Goal: Information Seeking & Learning: Compare options

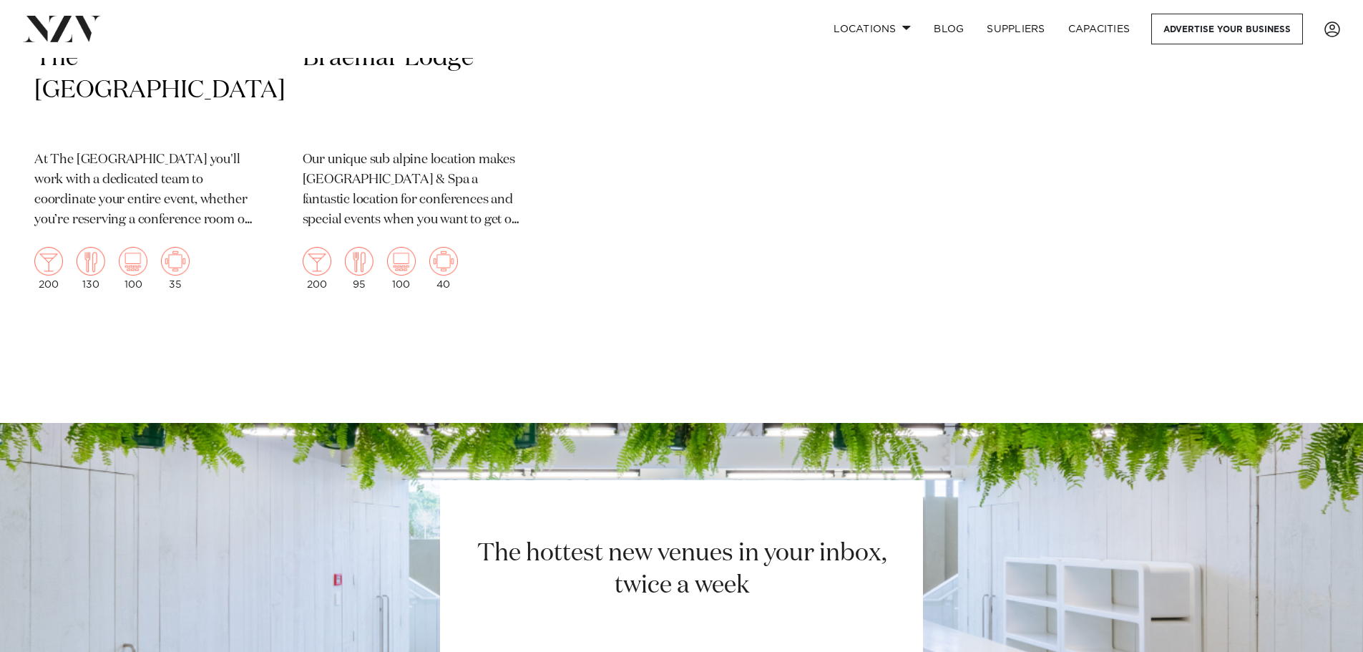
scroll to position [3004, 0]
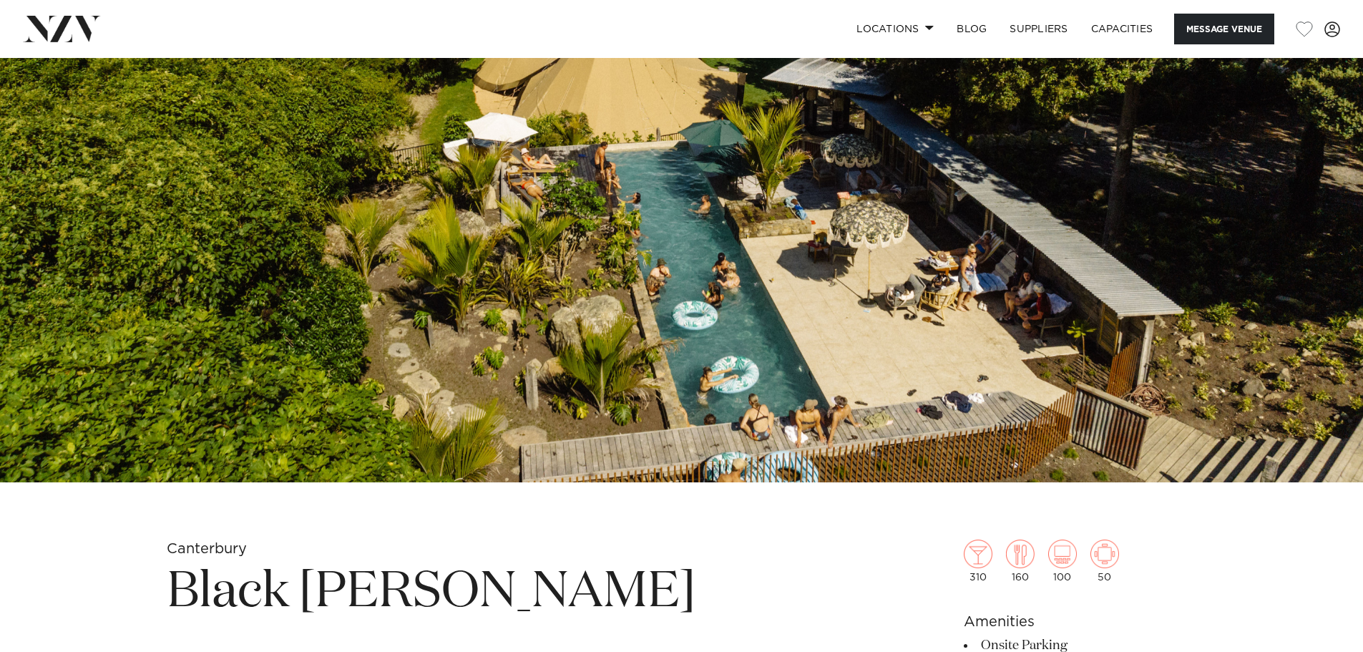
scroll to position [429, 0]
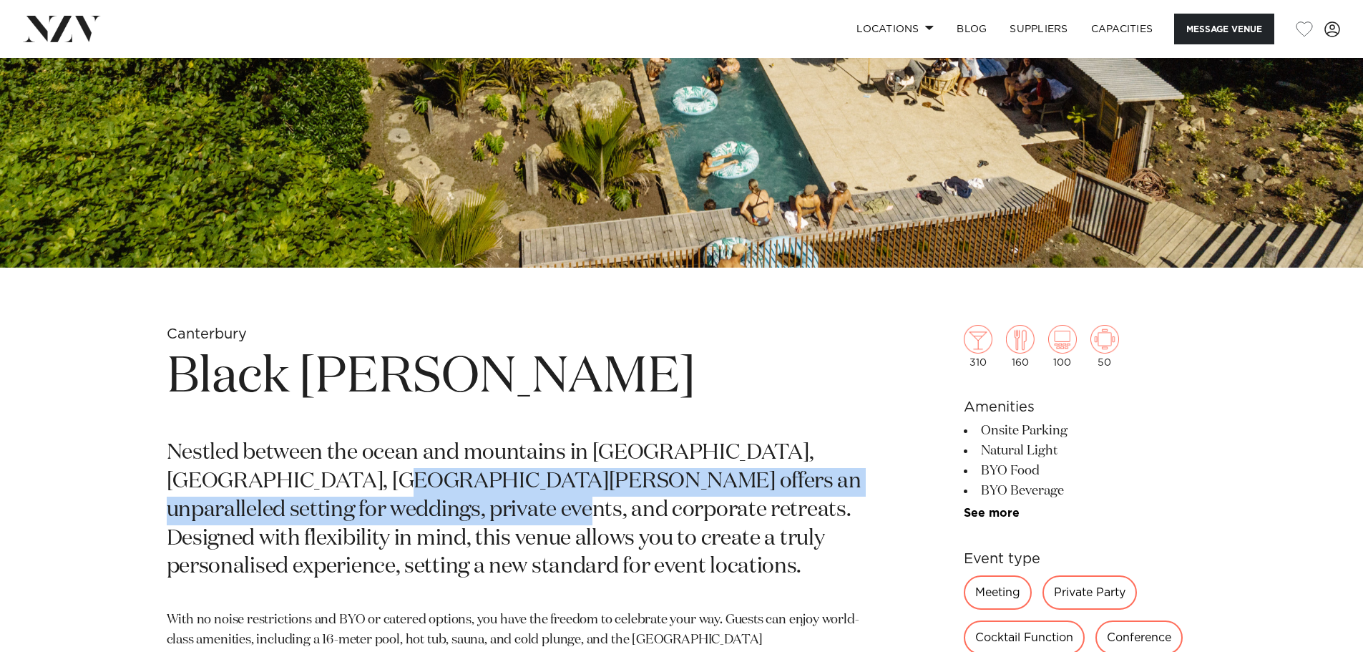
drag, startPoint x: 430, startPoint y: 474, endPoint x: 406, endPoint y: 514, distance: 46.9
click at [408, 514] on p "Nestled between the ocean and mountains in Waipapa Bay, Kaikōura, Black Miller …" at bounding box center [514, 510] width 695 height 142
click at [406, 514] on p "Nestled between the ocean and mountains in Waipapa Bay, Kaikōura, Black Miller …" at bounding box center [514, 510] width 695 height 142
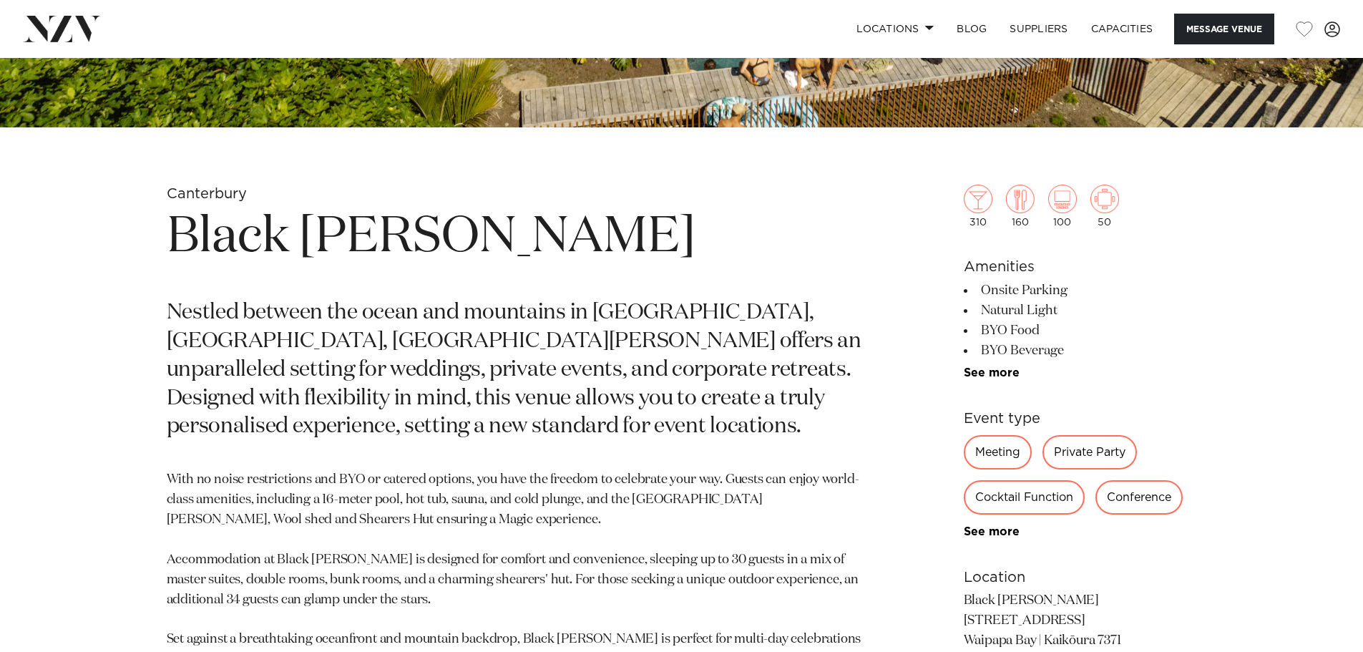
scroll to position [572, 0]
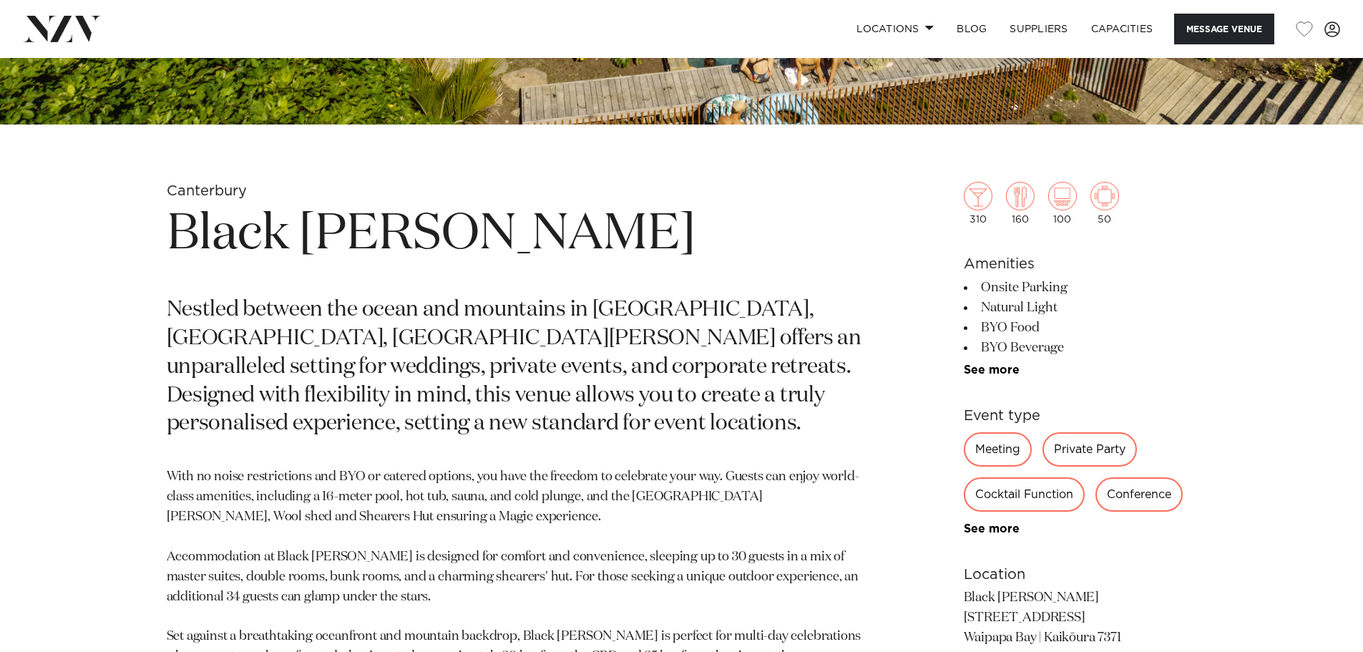
drag, startPoint x: 967, startPoint y: 263, endPoint x: 1070, endPoint y: 350, distance: 135.5
click at [1070, 350] on section "Amenities Onsite Parking Natural Light BYO Food BYO Beverage Event Planner Dry …" at bounding box center [1080, 314] width 233 height 123
click at [1070, 350] on li "BYO Beverage" at bounding box center [1080, 348] width 233 height 20
click at [986, 362] on ul "Onsite Parking Natural Light BYO Food BYO Beverage Event Planner Dry Hire Table…" at bounding box center [1080, 327] width 233 height 99
click at [981, 369] on link "See more" at bounding box center [1020, 369] width 112 height 11
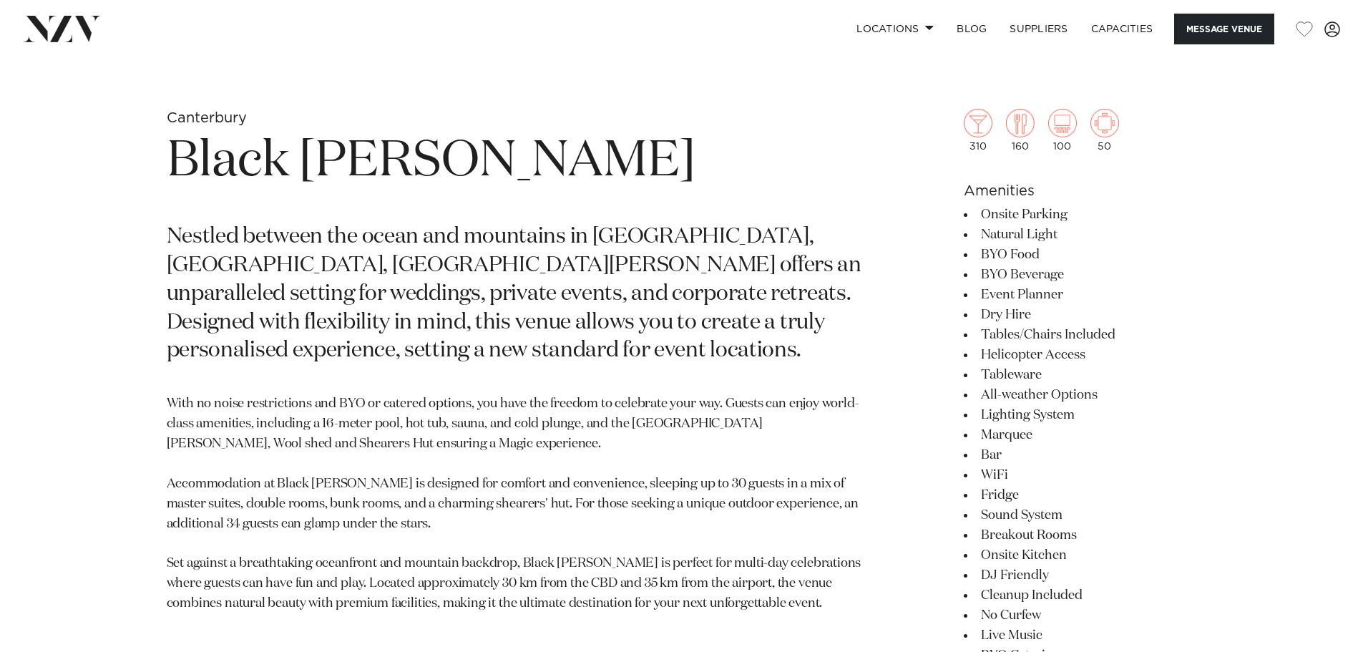
scroll to position [715, 0]
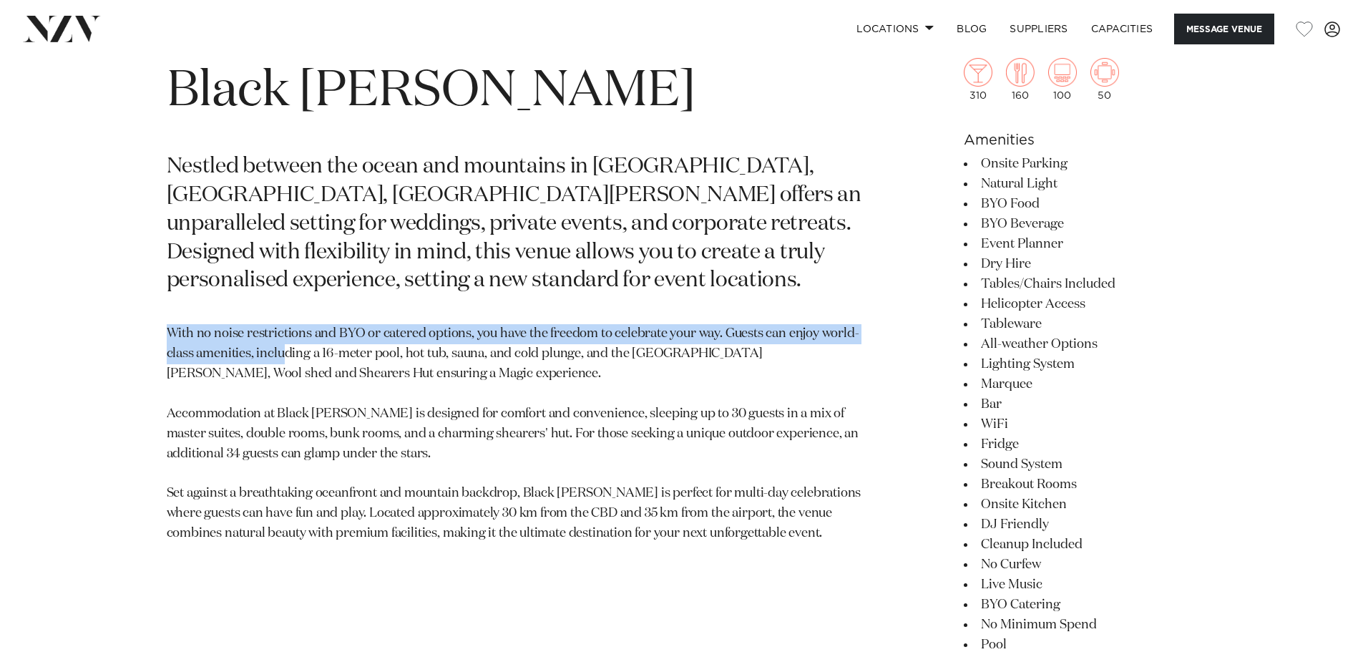
drag, startPoint x: 168, startPoint y: 331, endPoint x: 280, endPoint y: 349, distance: 113.7
click at [280, 349] on p "With no noise restrictions and BYO or catered options, you have the freedom to …" at bounding box center [514, 434] width 695 height 220
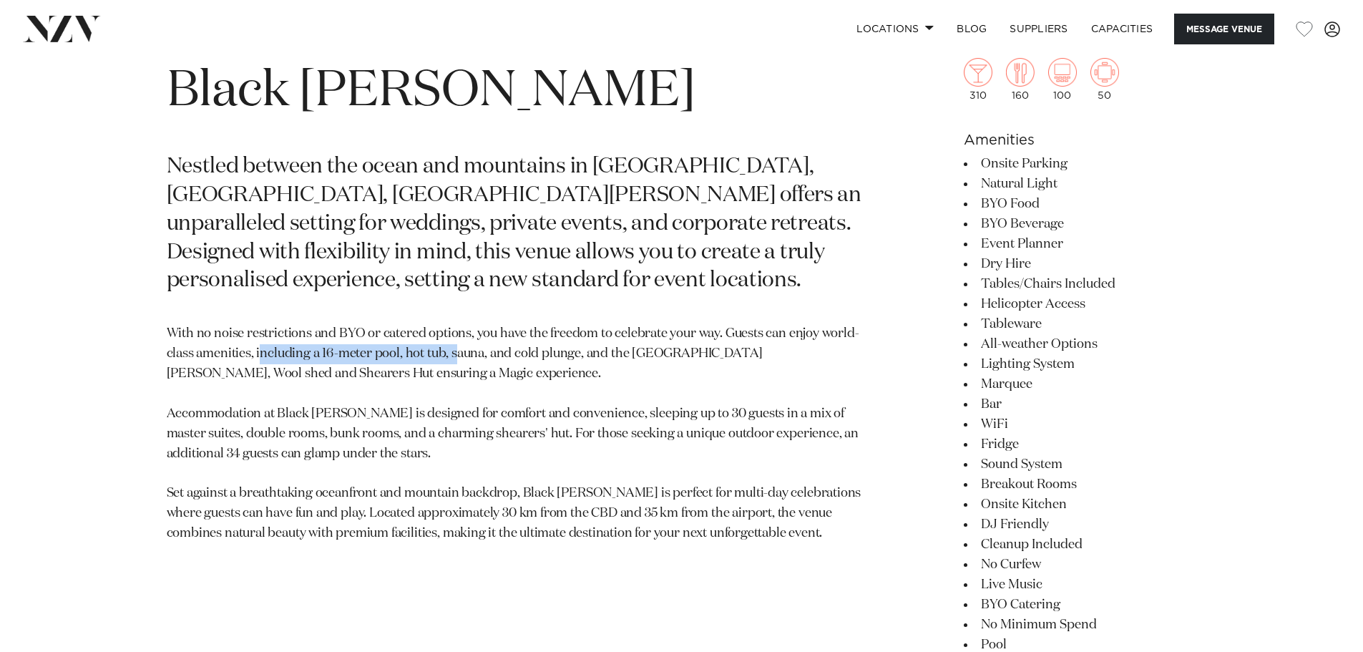
drag, startPoint x: 260, startPoint y: 353, endPoint x: 442, endPoint y: 361, distance: 181.8
click at [451, 360] on p "With no noise restrictions and BYO or catered options, you have the freedom to …" at bounding box center [514, 434] width 695 height 220
click at [408, 372] on p "With no noise restrictions and BYO or catered options, you have the freedom to …" at bounding box center [514, 434] width 695 height 220
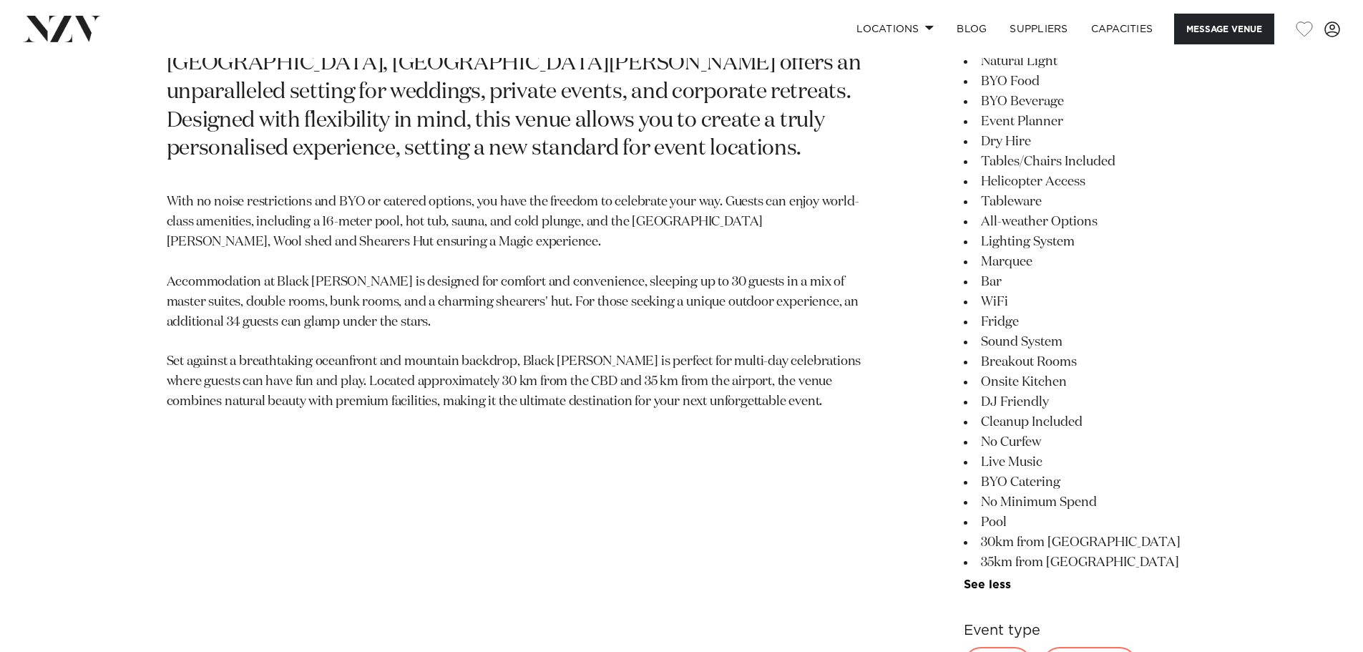
scroll to position [858, 0]
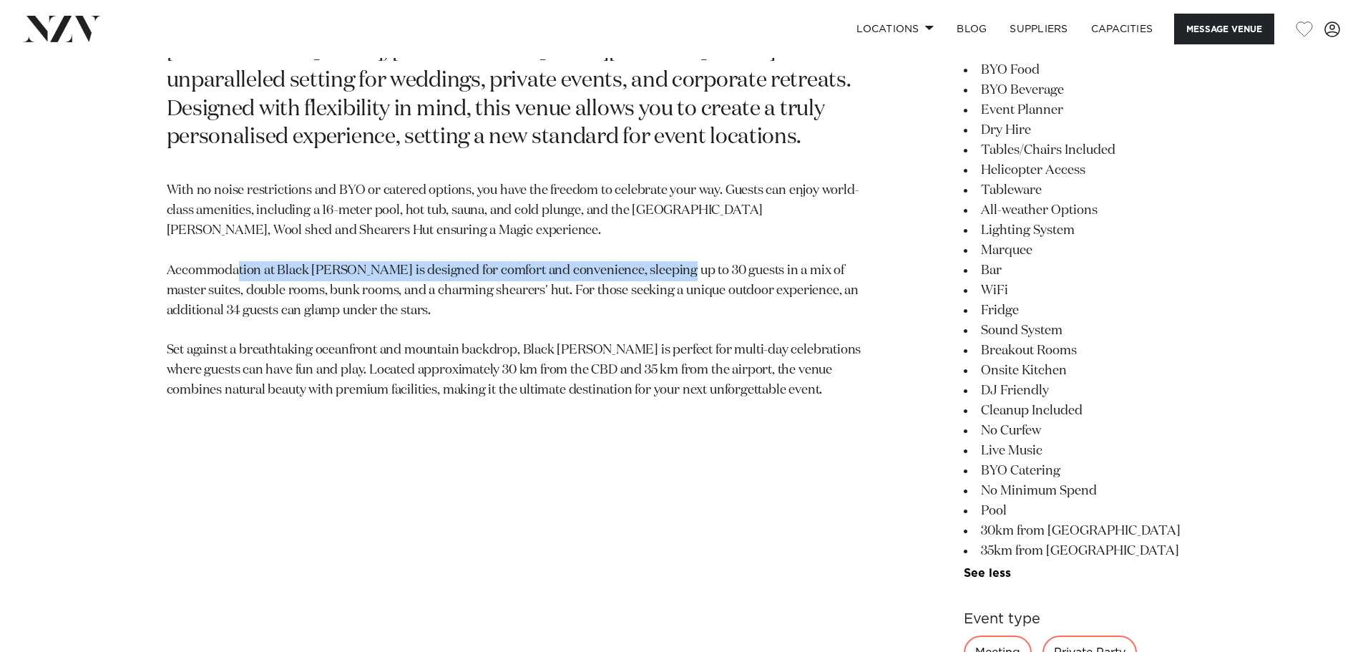
drag, startPoint x: 280, startPoint y: 269, endPoint x: 707, endPoint y: 270, distance: 427.0
click at [707, 270] on p "With no noise restrictions and BYO or catered options, you have the freedom to …" at bounding box center [514, 291] width 695 height 220
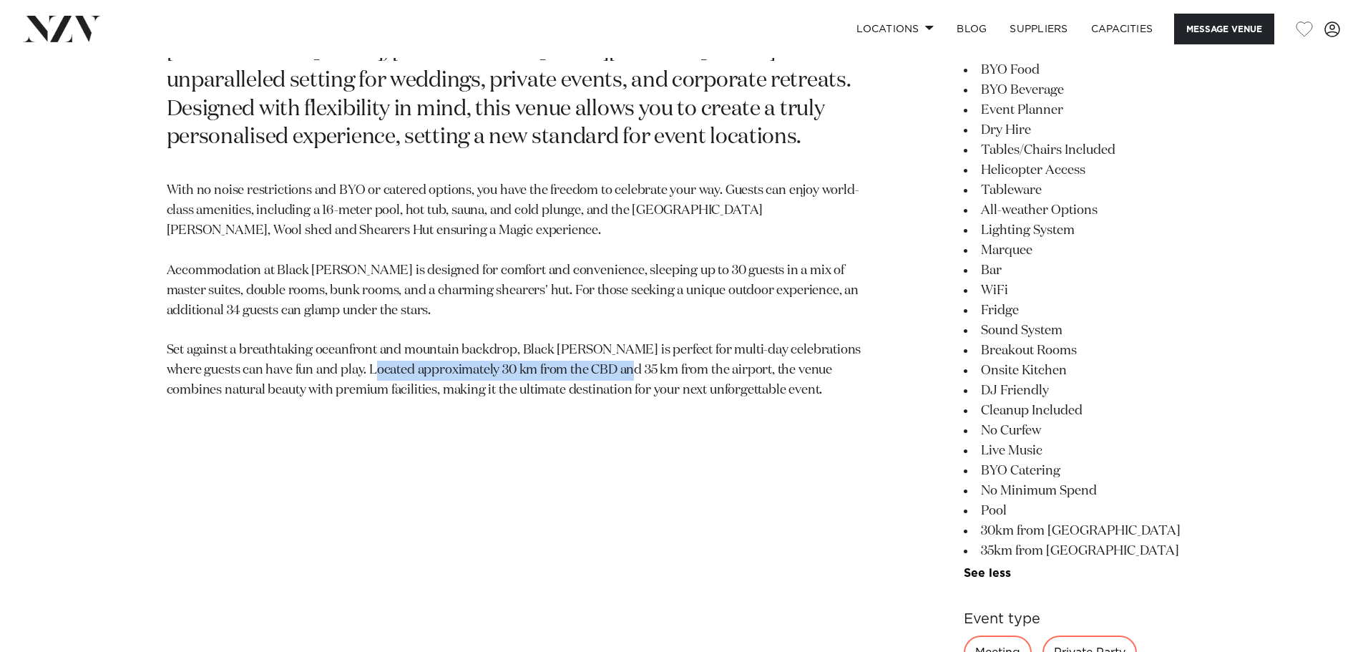
drag, startPoint x: 472, startPoint y: 368, endPoint x: 721, endPoint y: 368, distance: 248.9
click at [721, 368] on p "With no noise restrictions and BYO or catered options, you have the freedom to …" at bounding box center [514, 291] width 695 height 220
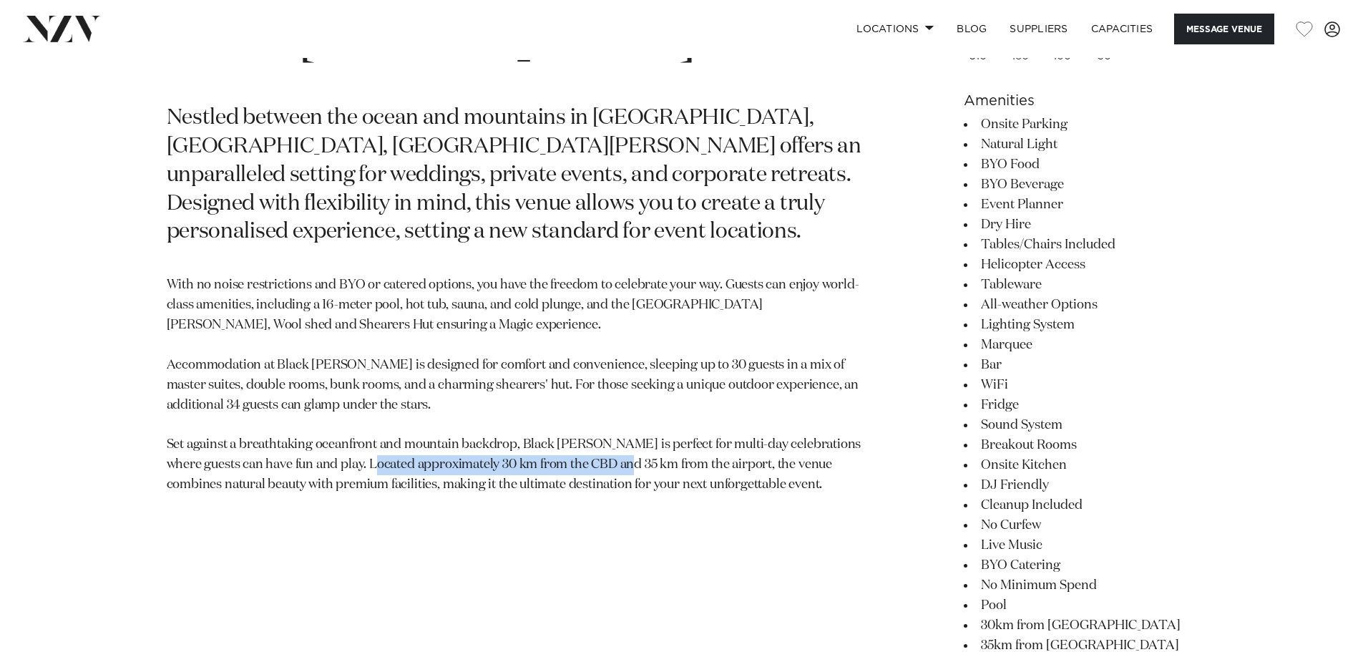
scroll to position [787, 0]
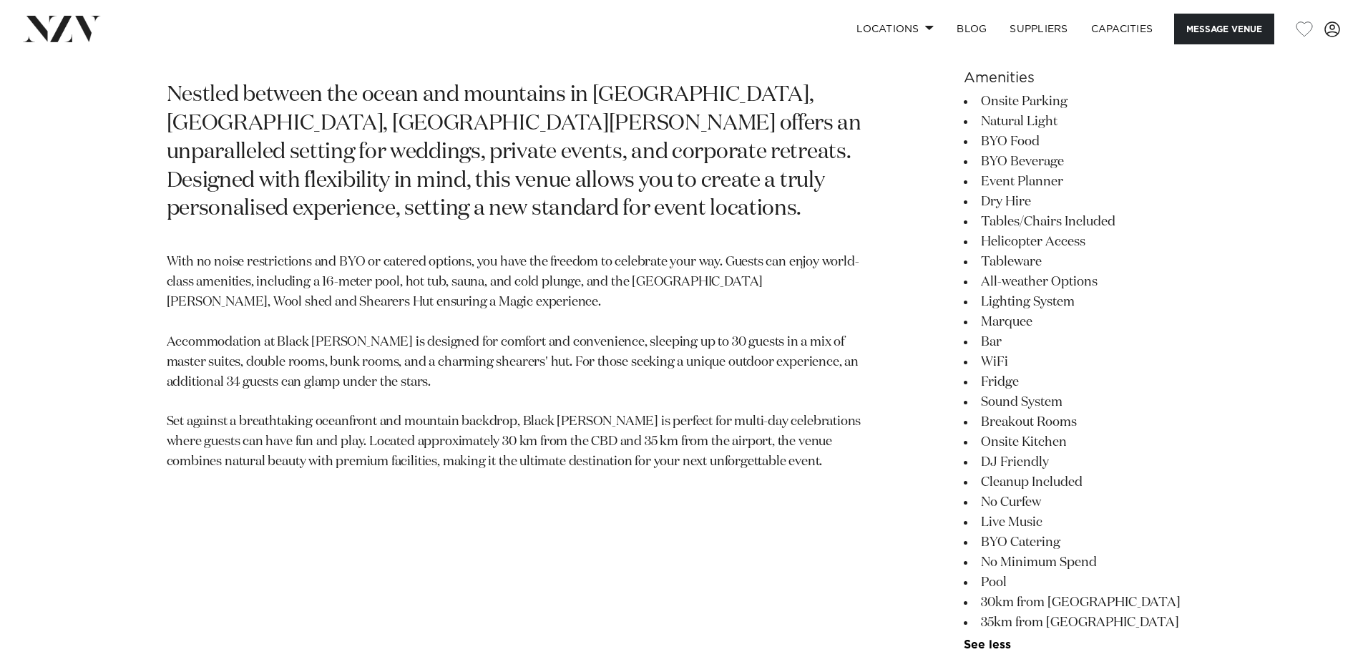
click at [701, 428] on p "With no noise restrictions and BYO or catered options, you have the freedom to …" at bounding box center [514, 363] width 695 height 220
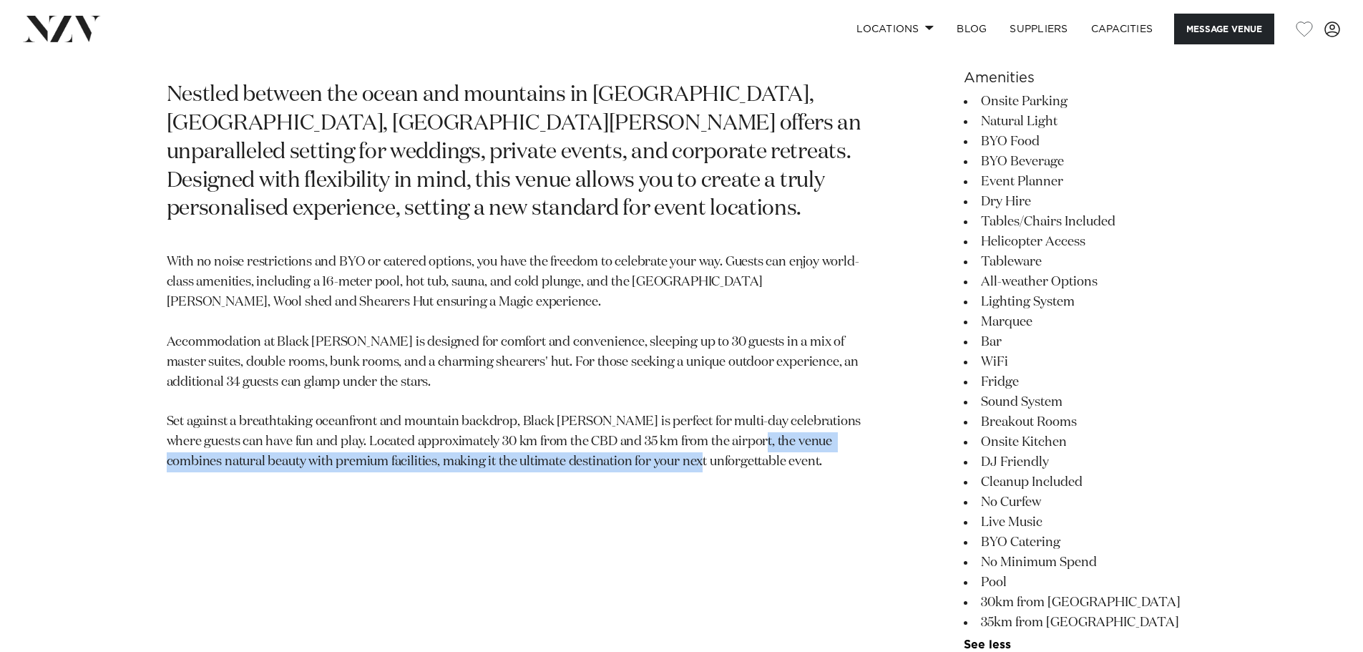
drag, startPoint x: 162, startPoint y: 466, endPoint x: 824, endPoint y: 451, distance: 661.8
click at [823, 453] on div "Canterbury Black Miller Nestled between the ocean and mountains in Waipapa Bay,…" at bounding box center [681, 530] width 1217 height 1126
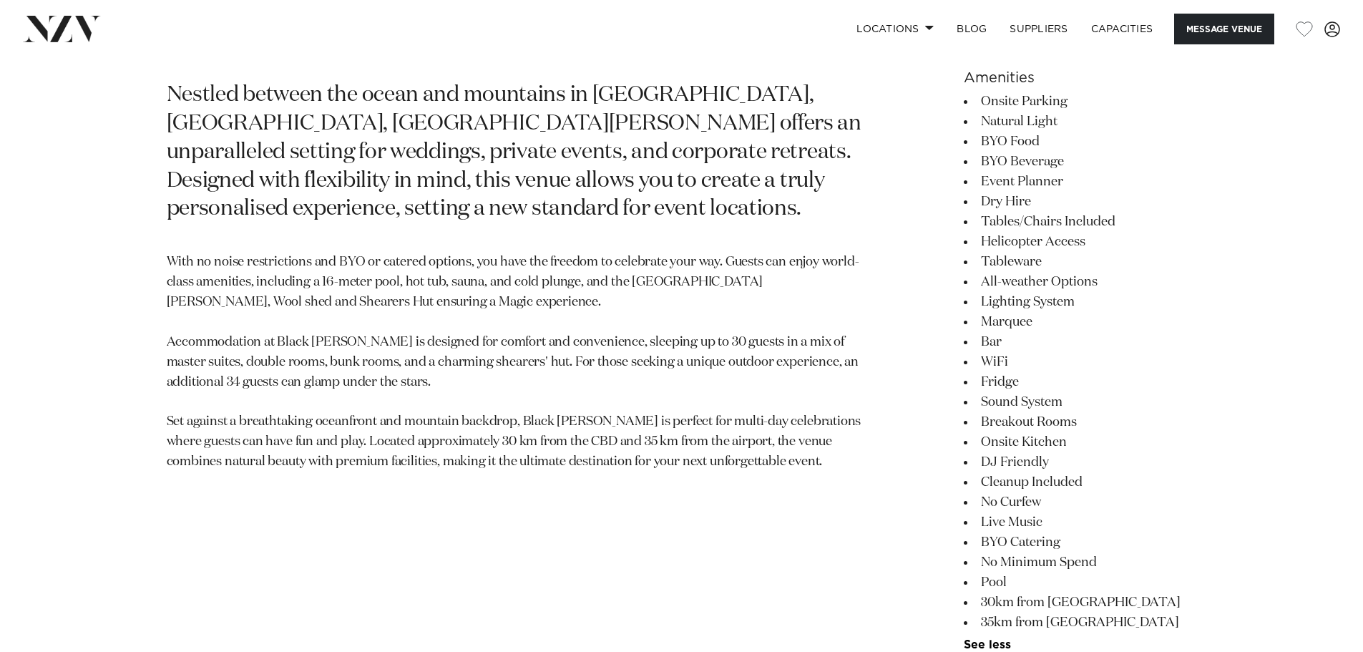
click at [824, 451] on p "With no noise restrictions and BYO or catered options, you have the freedom to …" at bounding box center [514, 363] width 695 height 220
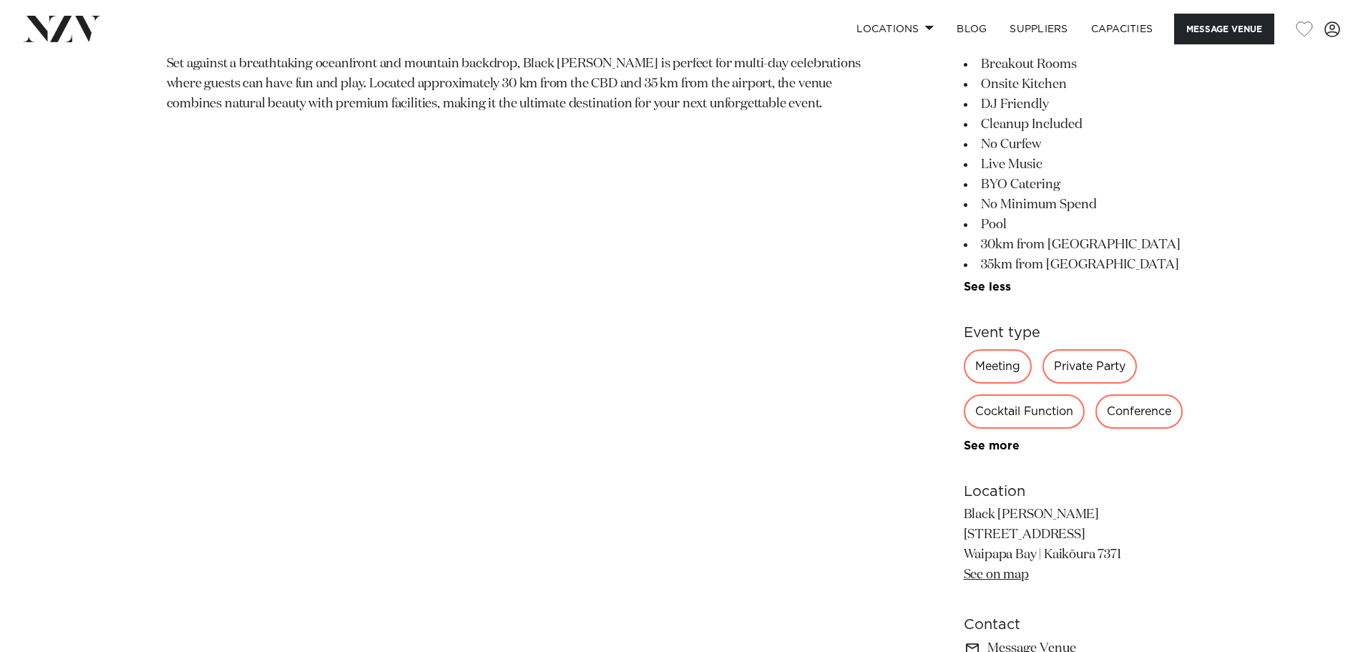
scroll to position [1288, 0]
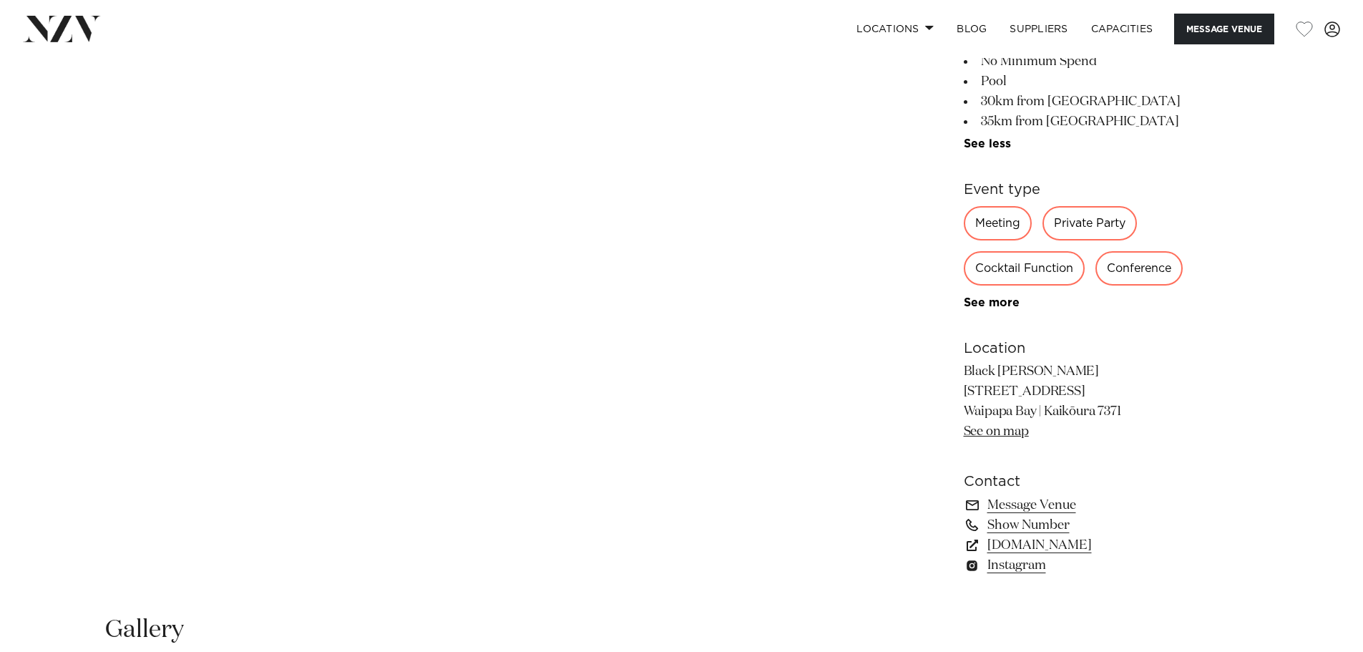
drag, startPoint x: 1009, startPoint y: 433, endPoint x: 1019, endPoint y: 436, distance: 10.4
click at [1019, 436] on link "See on map" at bounding box center [996, 431] width 65 height 13
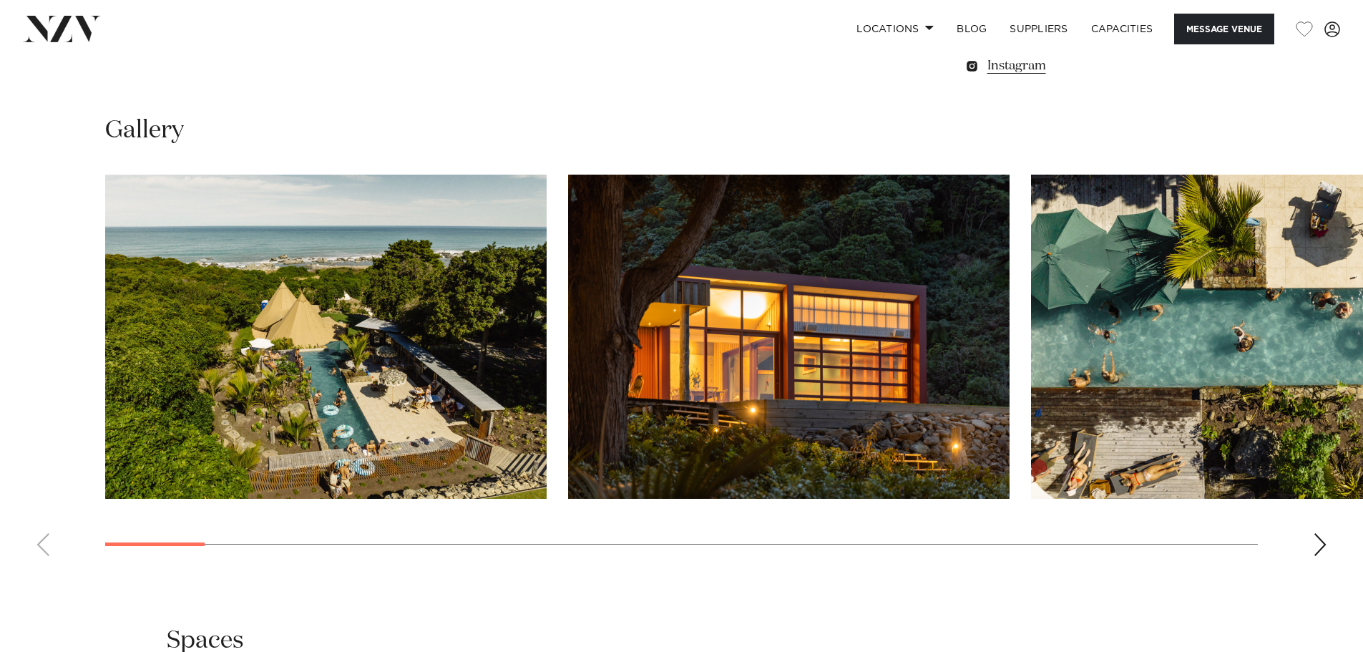
scroll to position [1788, 0]
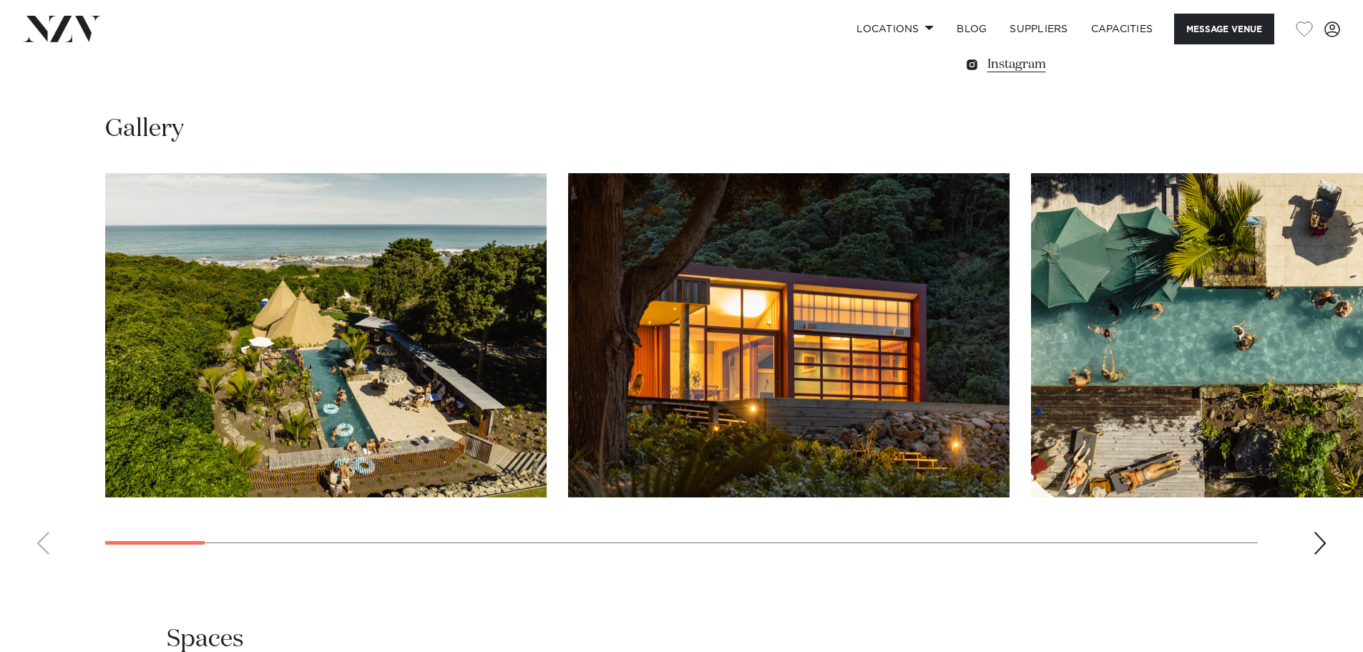
click at [849, 345] on img "2 / 29" at bounding box center [788, 335] width 441 height 324
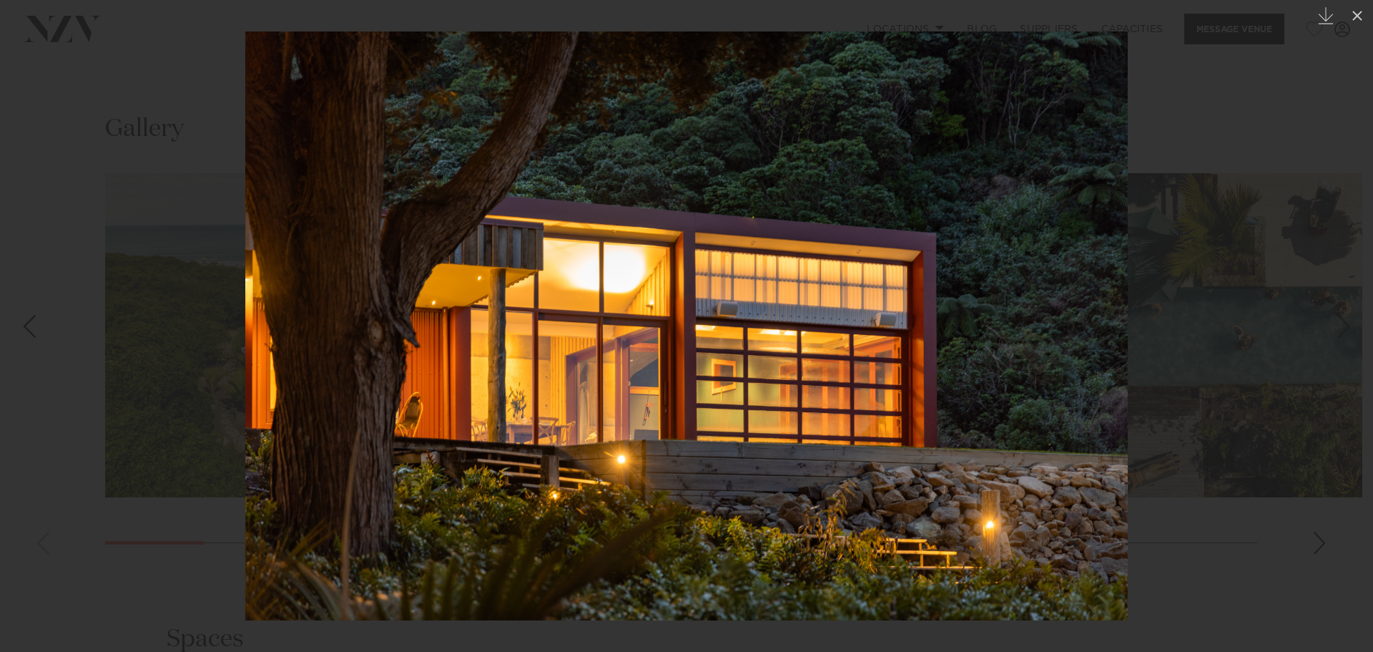
click at [1313, 327] on div at bounding box center [686, 326] width 1373 height 652
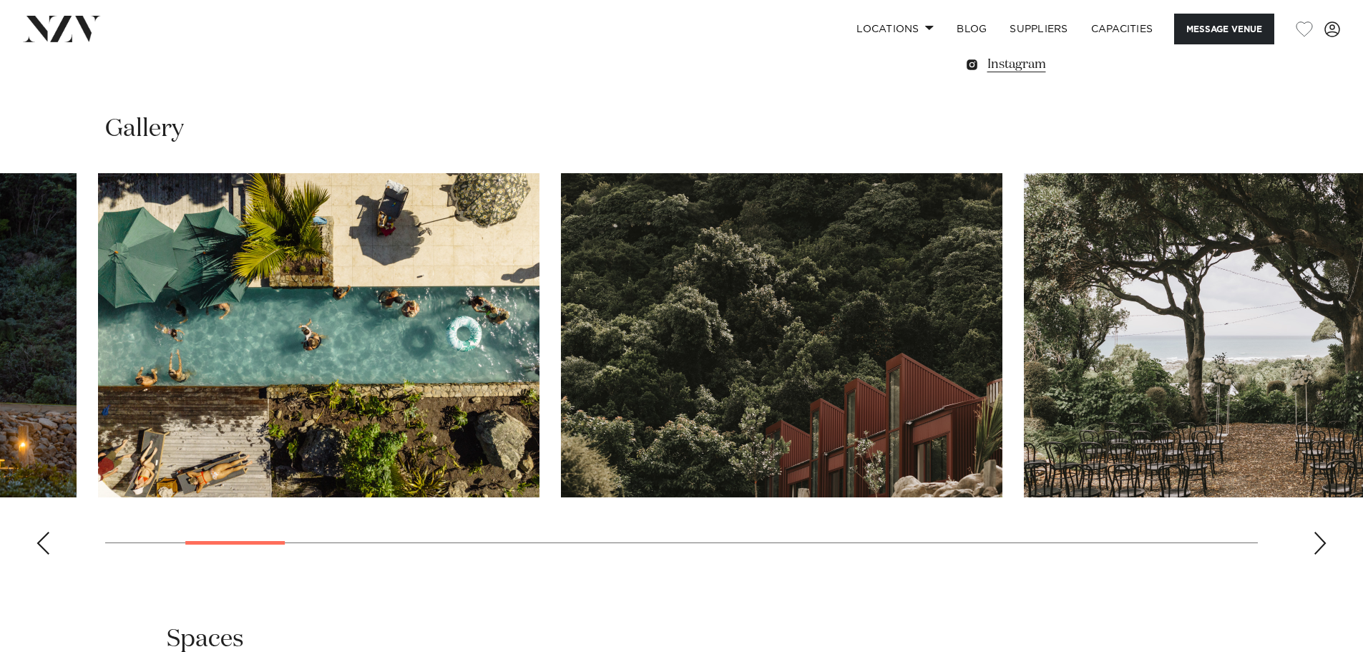
click at [831, 384] on img "4 / 29" at bounding box center [781, 335] width 441 height 324
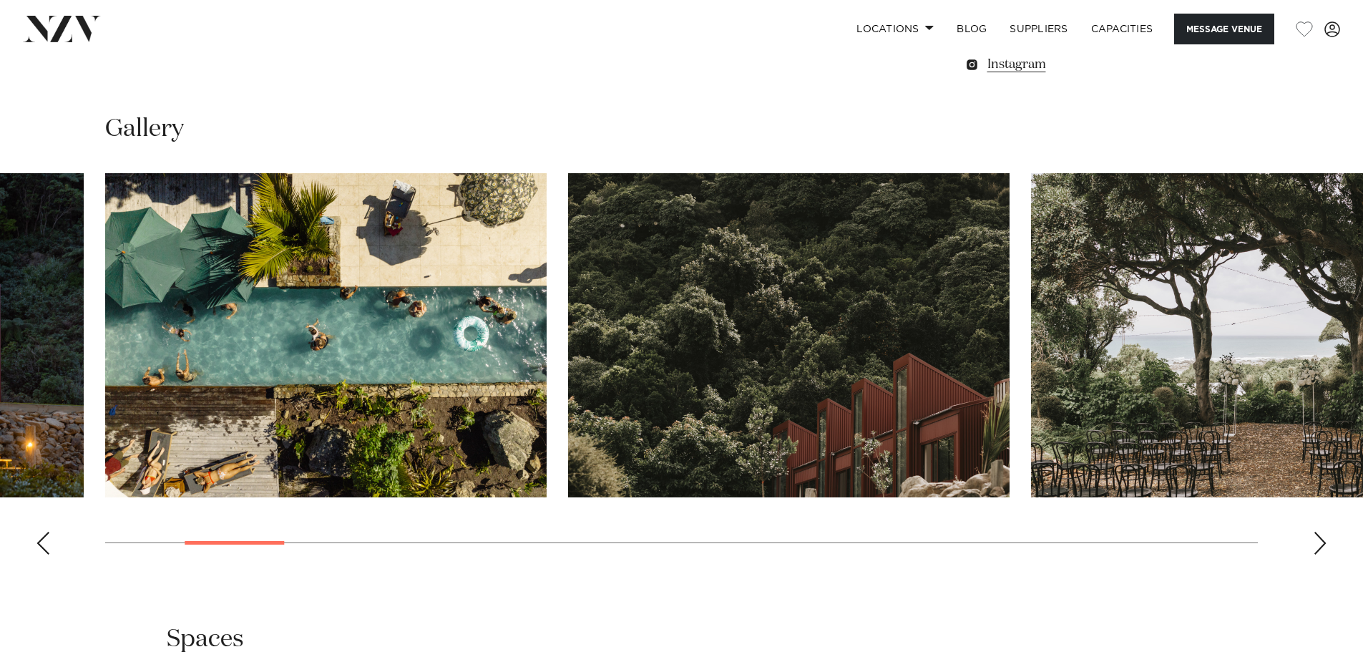
click at [1031, 386] on img "5 / 29" at bounding box center [1251, 335] width 441 height 324
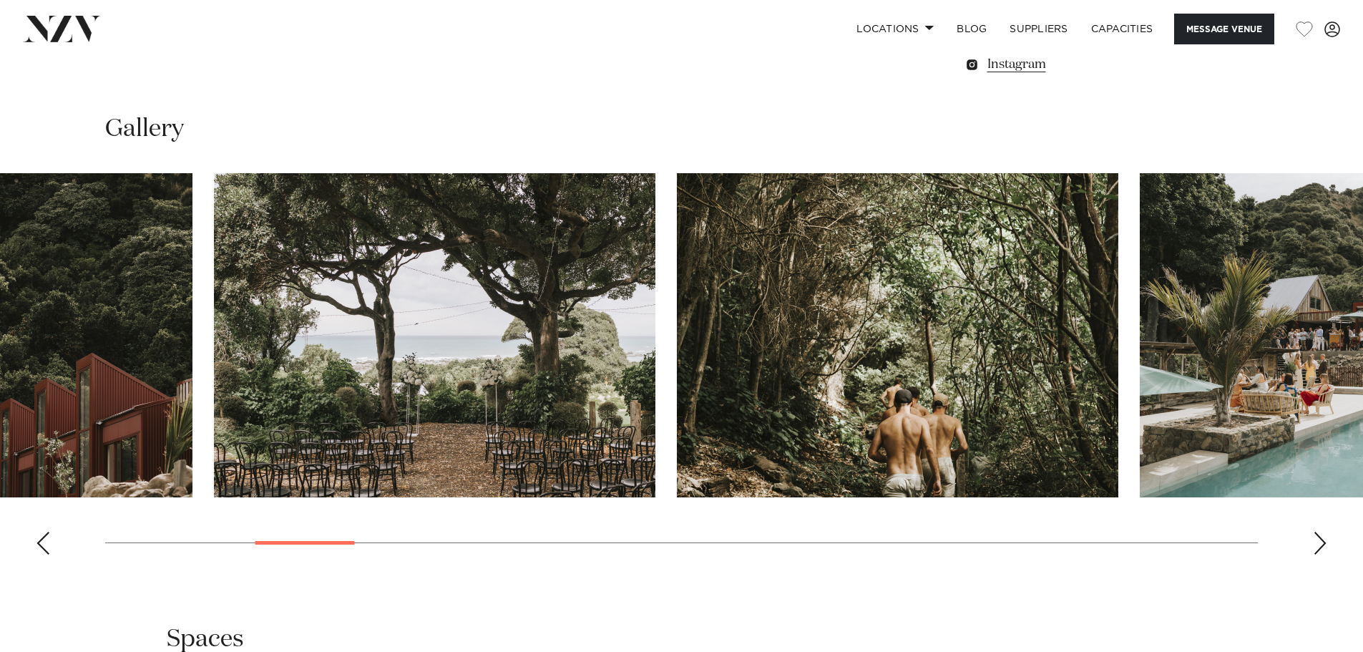
click at [817, 369] on img "6 / 29" at bounding box center [897, 335] width 441 height 324
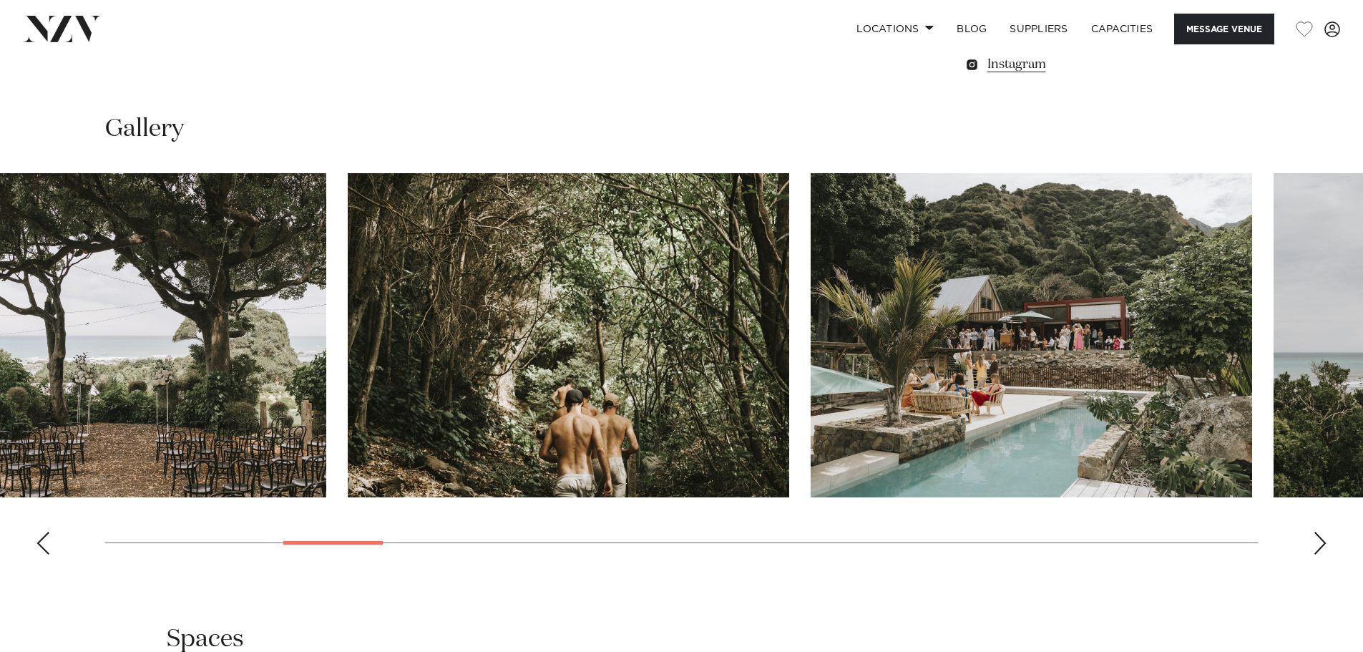
click at [1092, 370] on img "7 / 29" at bounding box center [1030, 335] width 441 height 324
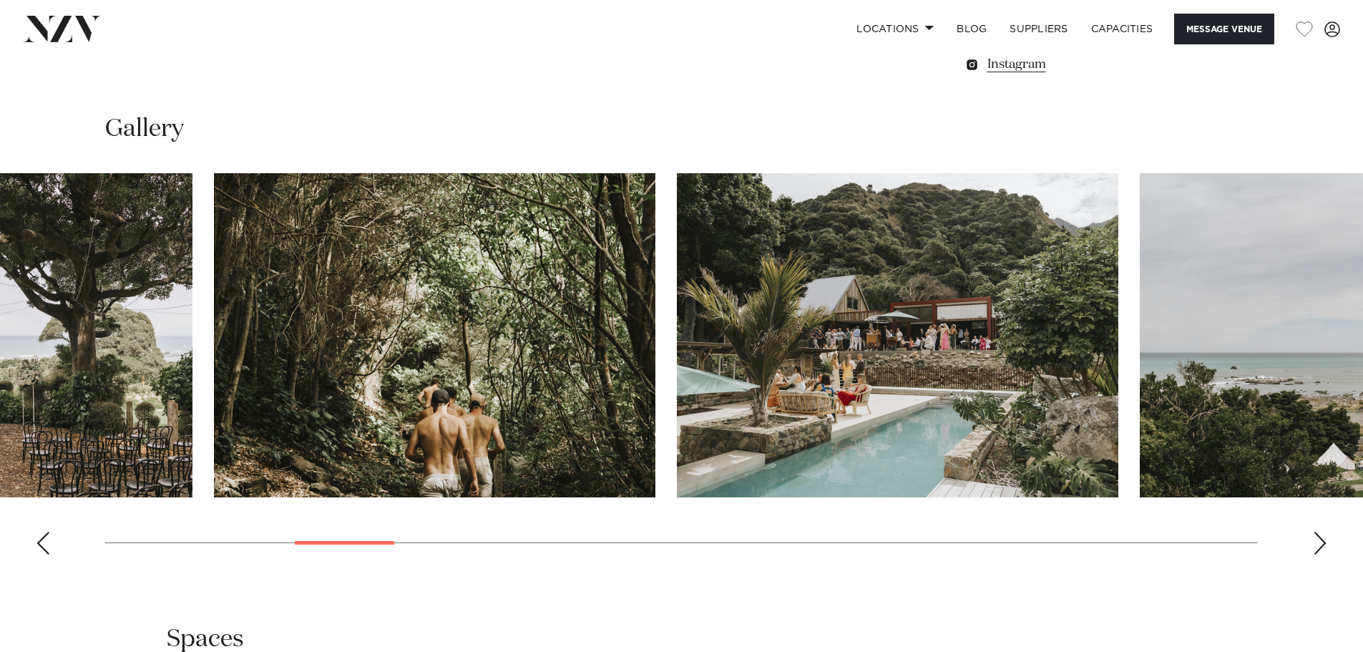
click at [922, 391] on img "7 / 29" at bounding box center [897, 335] width 441 height 324
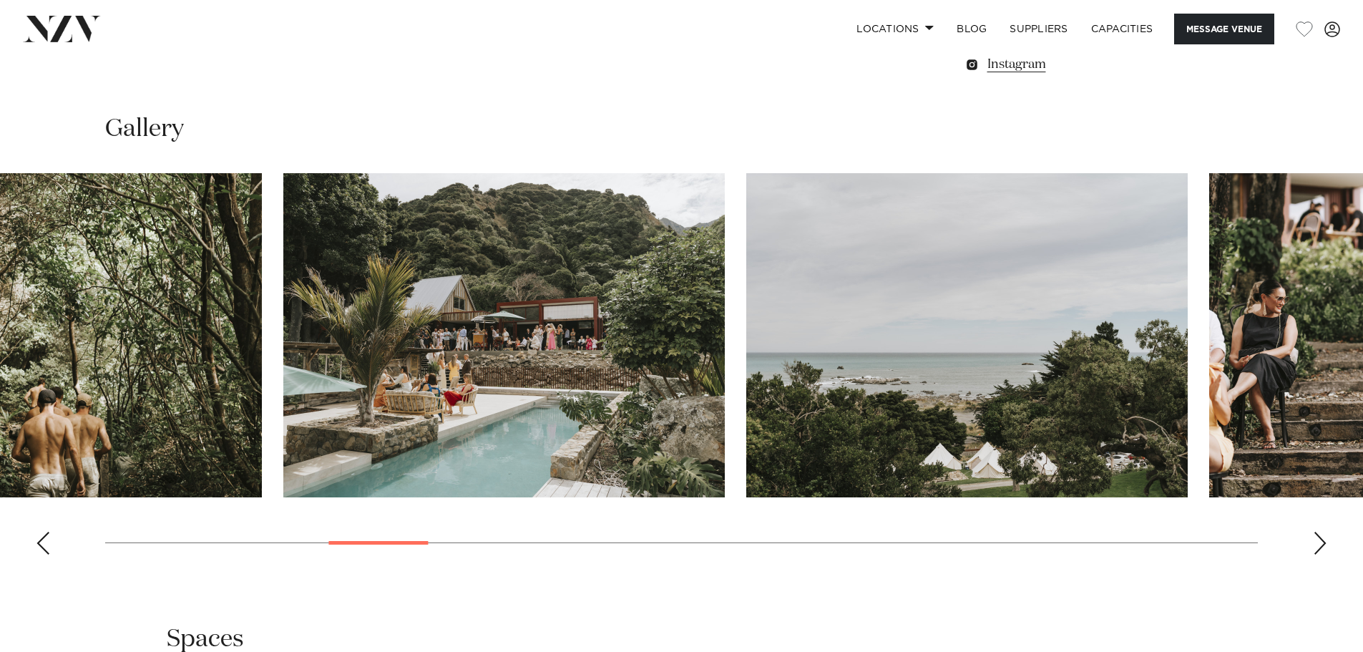
click at [921, 376] on img "8 / 29" at bounding box center [966, 335] width 441 height 324
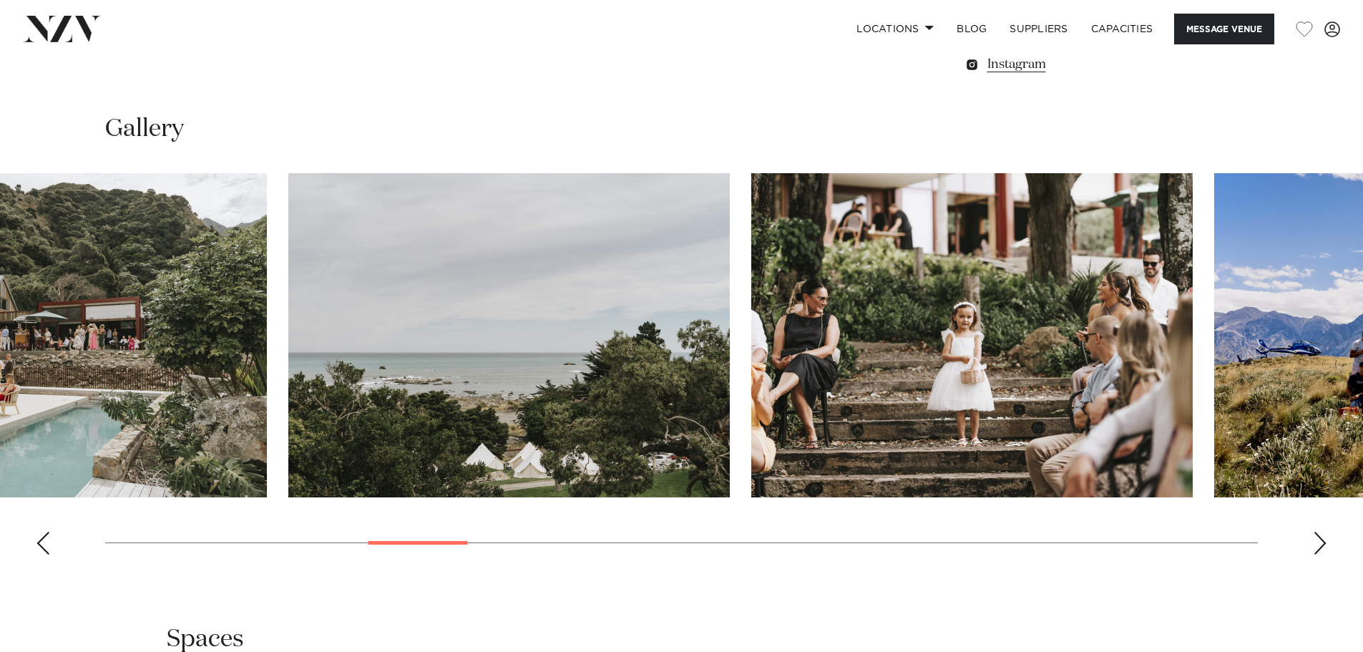
click at [946, 383] on img "9 / 29" at bounding box center [971, 335] width 441 height 324
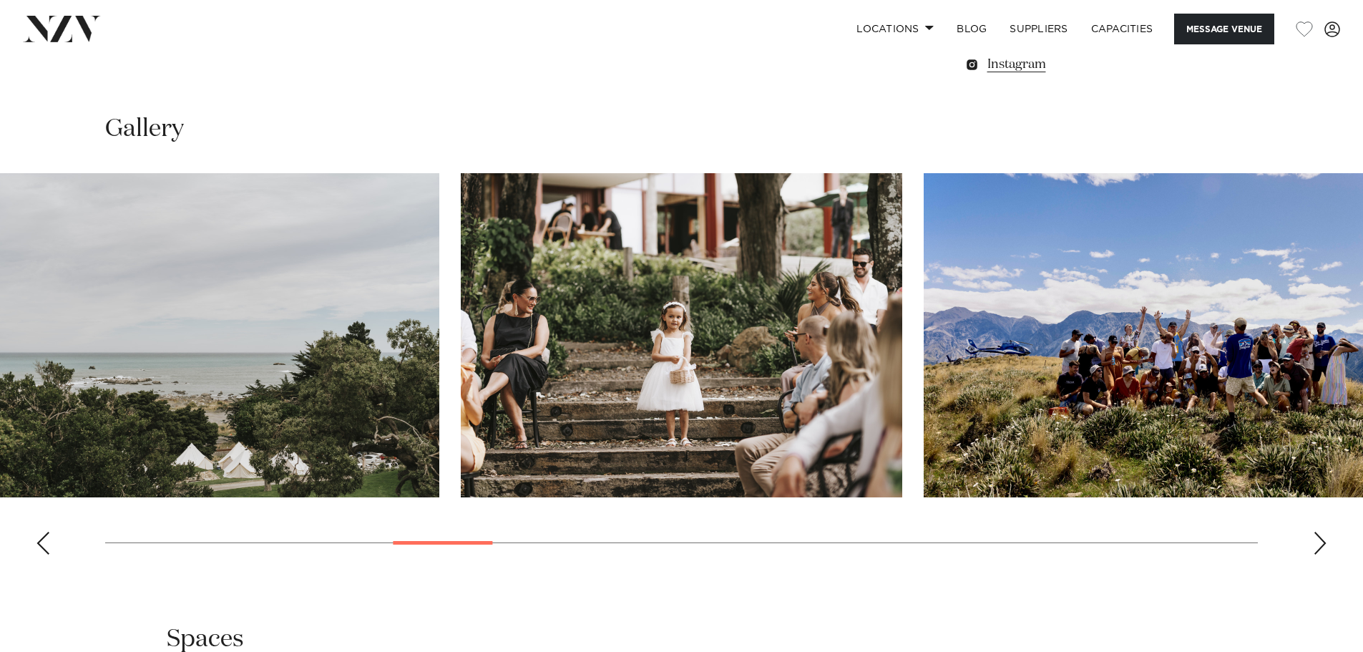
click at [923, 363] on img "10 / 29" at bounding box center [1143, 335] width 441 height 324
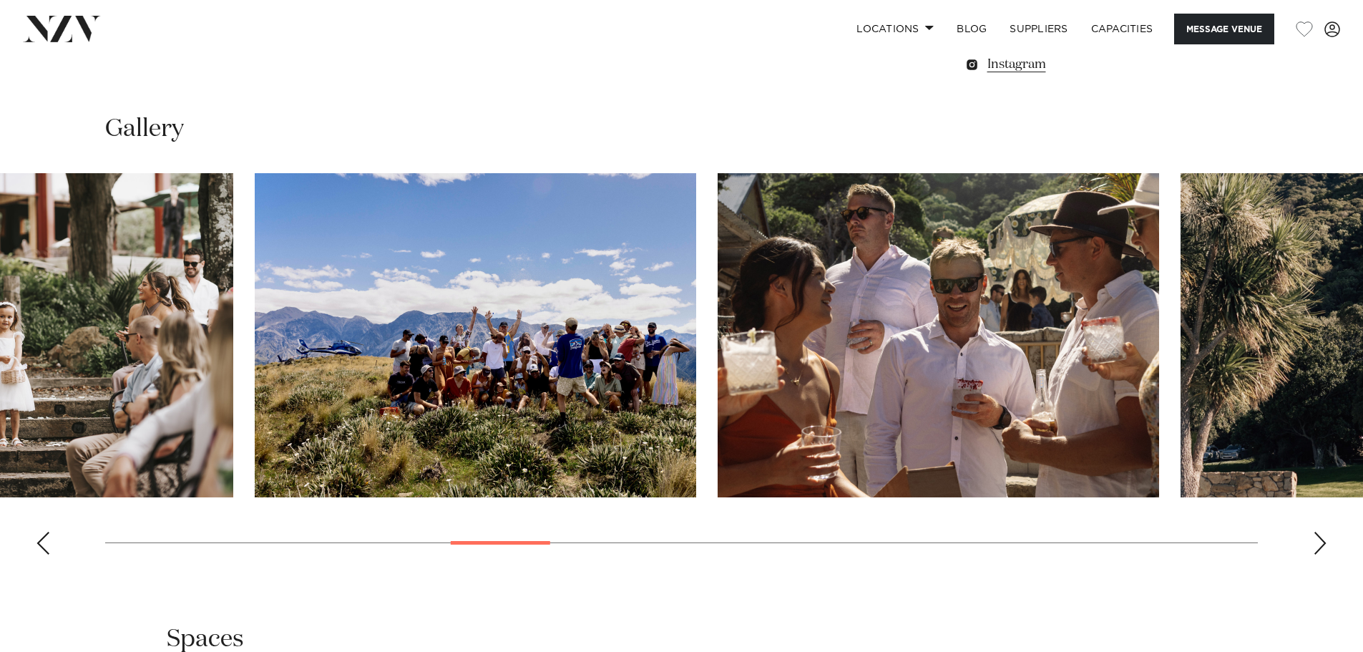
click at [866, 384] on img "11 / 29" at bounding box center [937, 335] width 441 height 324
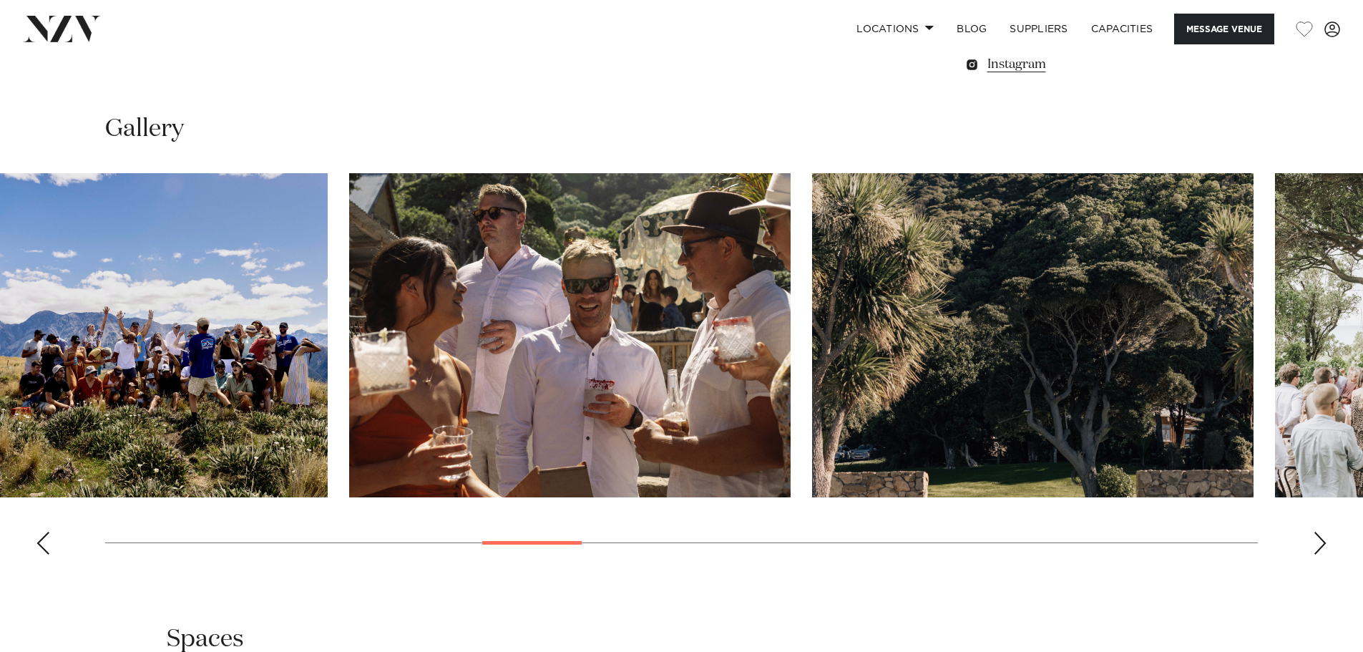
click at [948, 364] on img "12 / 29" at bounding box center [1032, 335] width 441 height 324
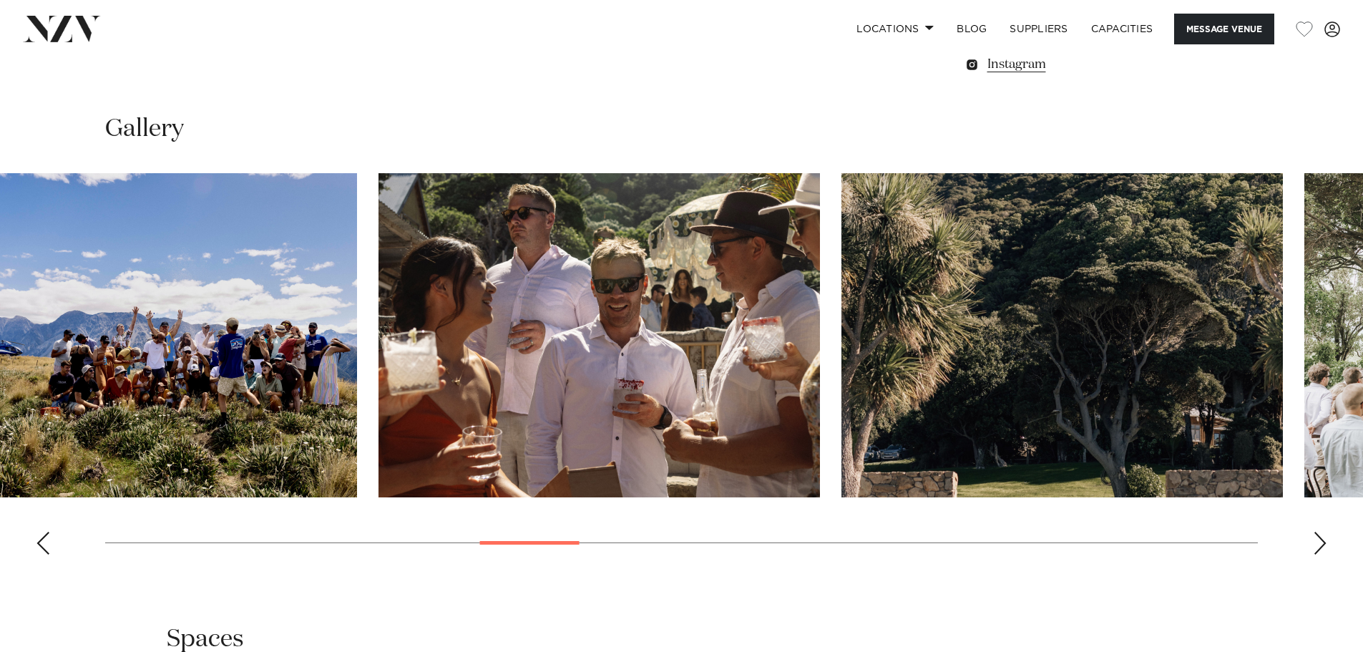
click at [841, 394] on img "12 / 29" at bounding box center [1061, 335] width 441 height 324
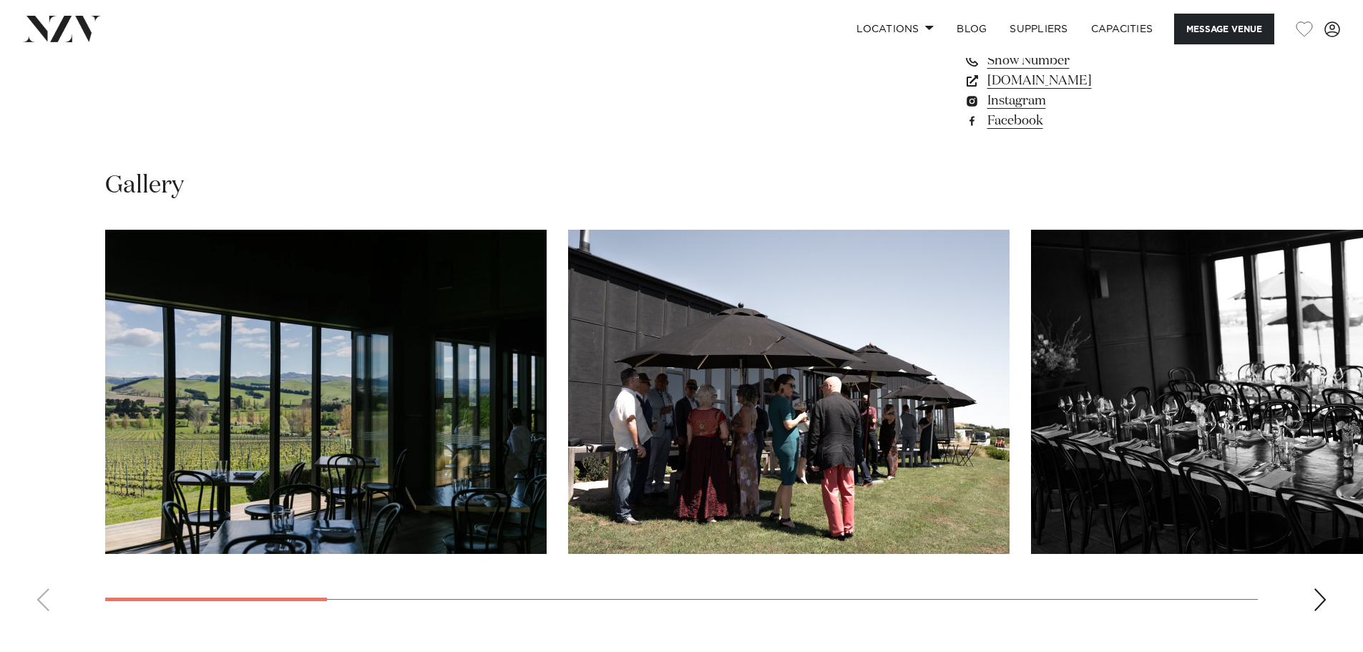
scroll to position [1431, 0]
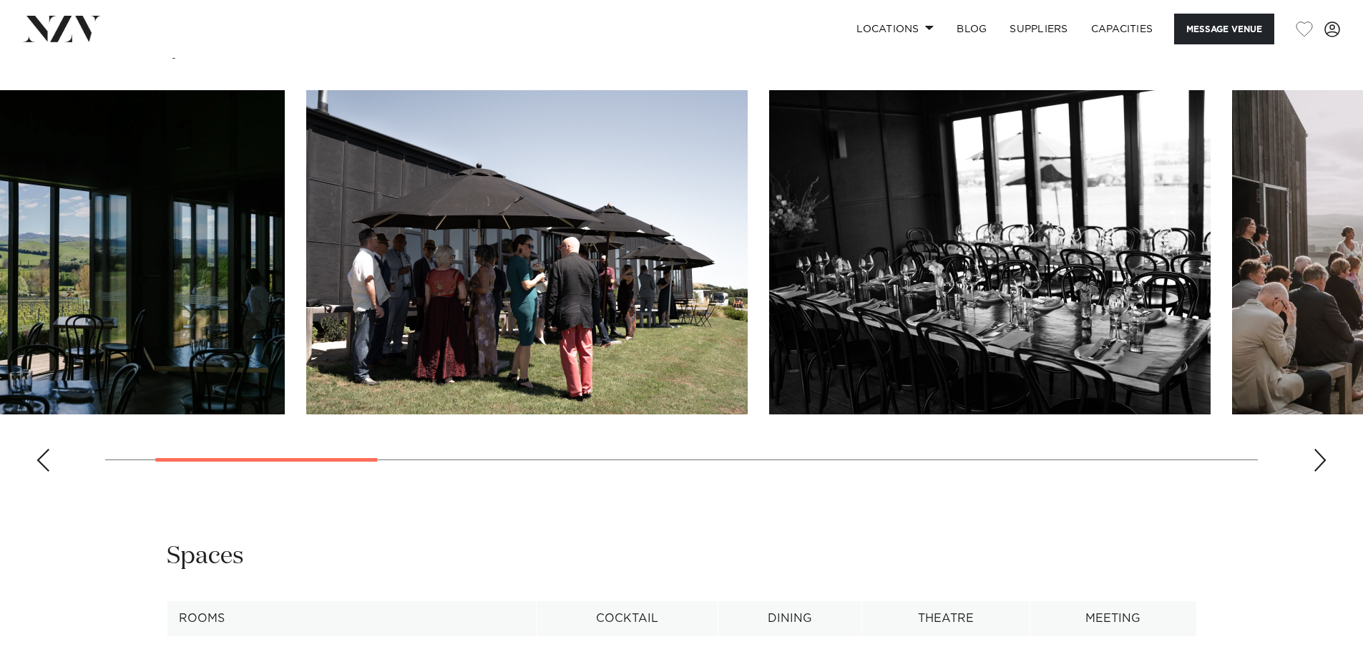
click at [769, 354] on img "3 / 13" at bounding box center [989, 252] width 441 height 324
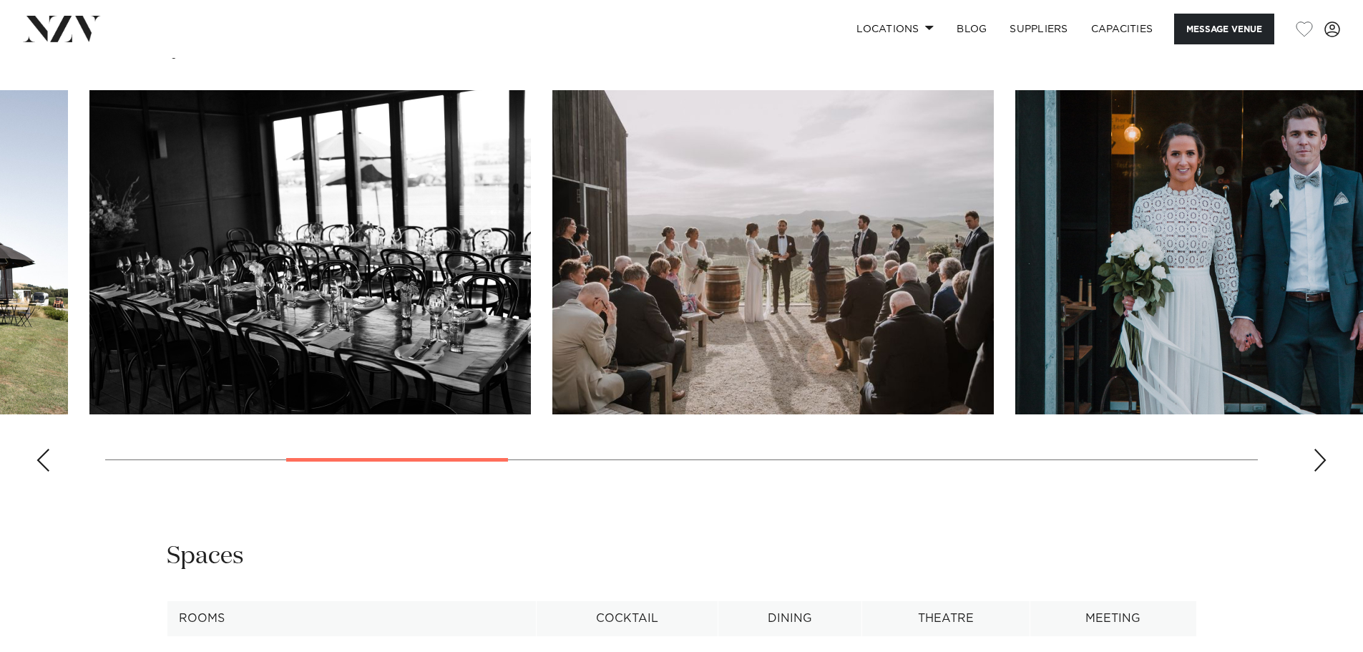
click at [604, 304] on img "4 / 13" at bounding box center [772, 252] width 441 height 324
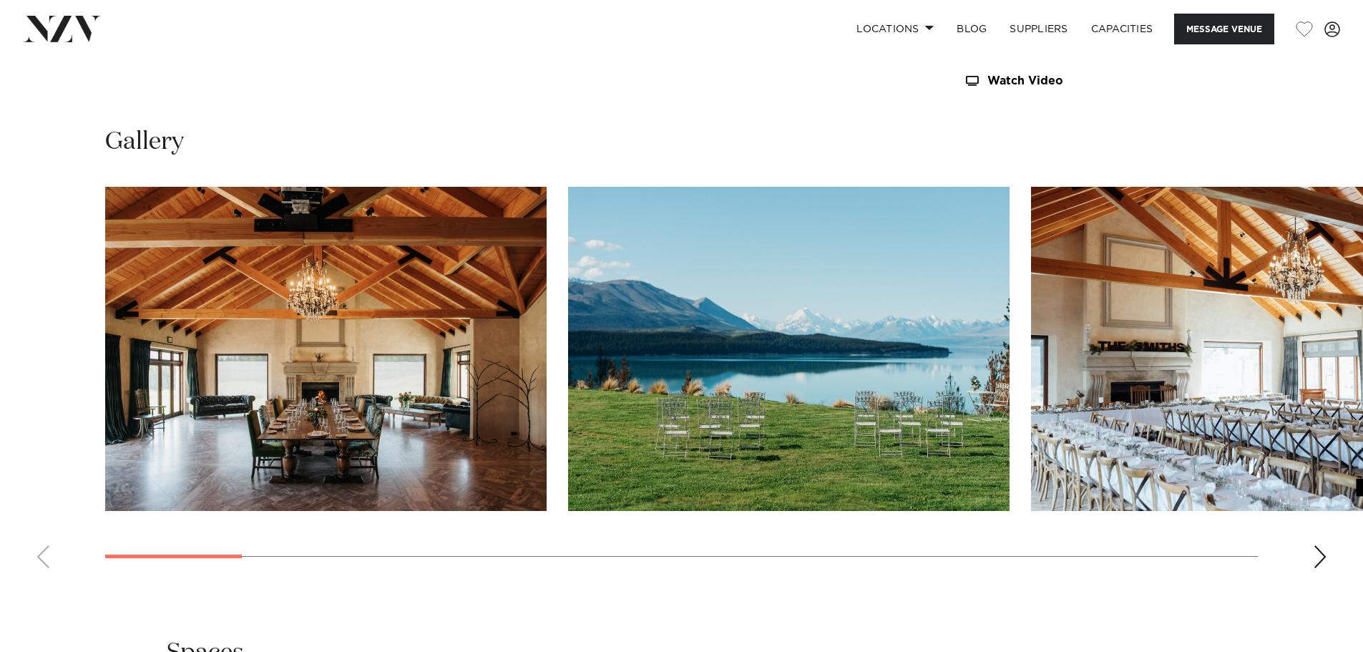
scroll to position [1431, 0]
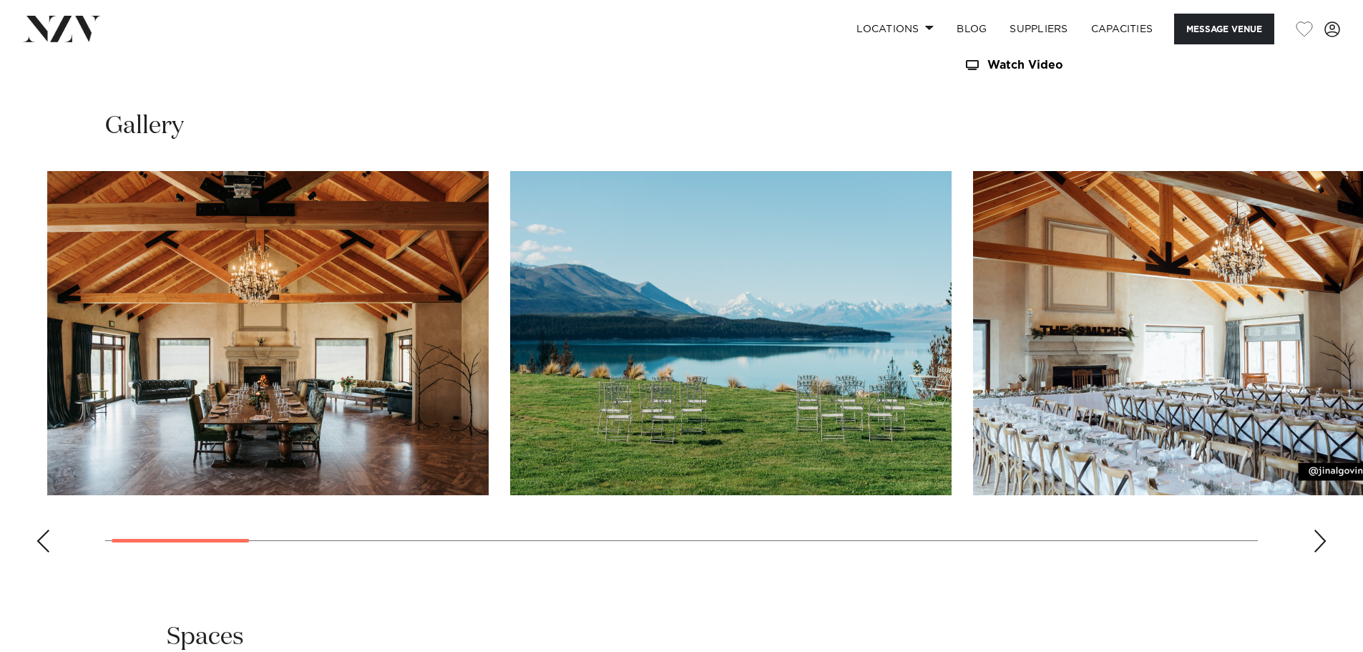
click at [510, 315] on img "2 / 21" at bounding box center [730, 333] width 441 height 324
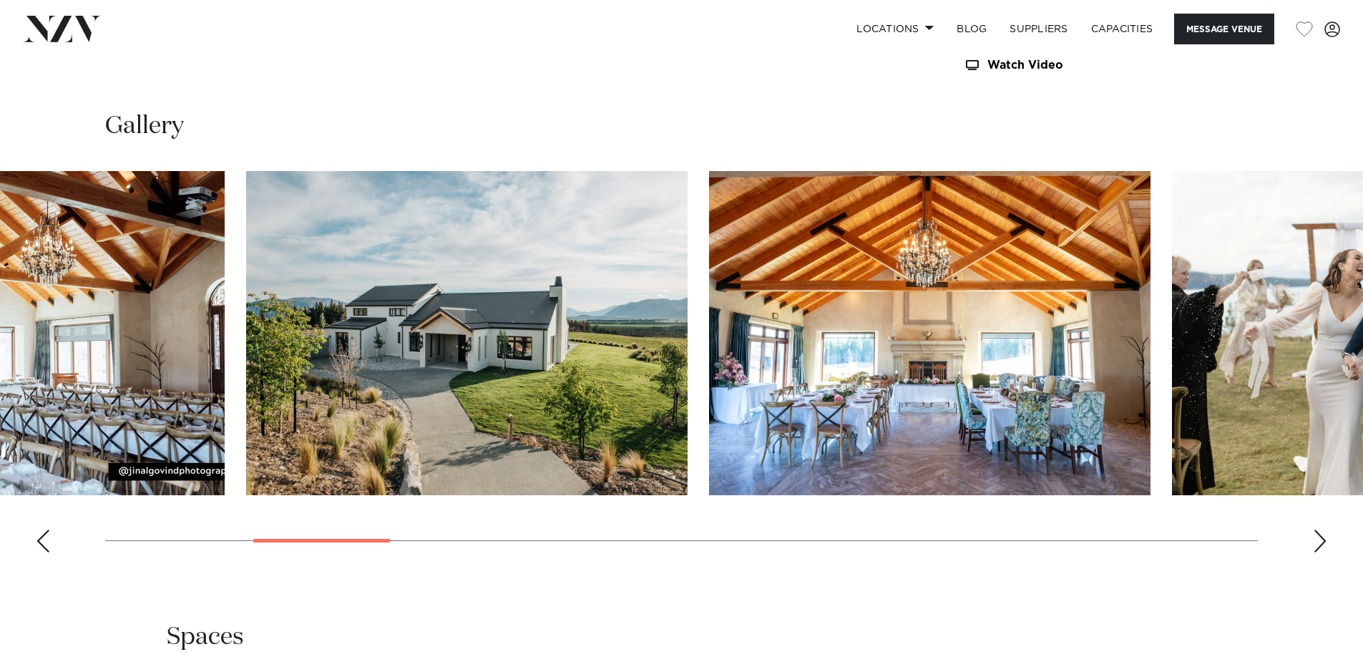
click at [546, 303] on img "4 / 21" at bounding box center [466, 333] width 441 height 324
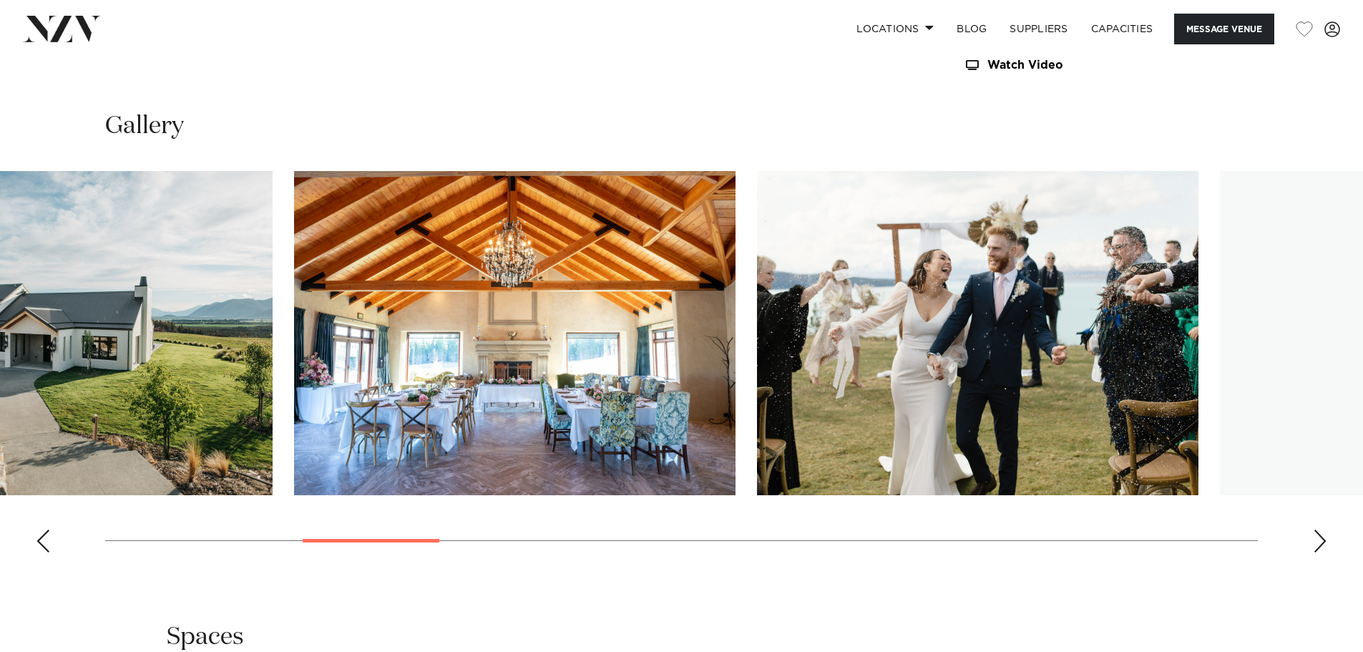
click at [521, 308] on img "5 / 21" at bounding box center [514, 333] width 441 height 324
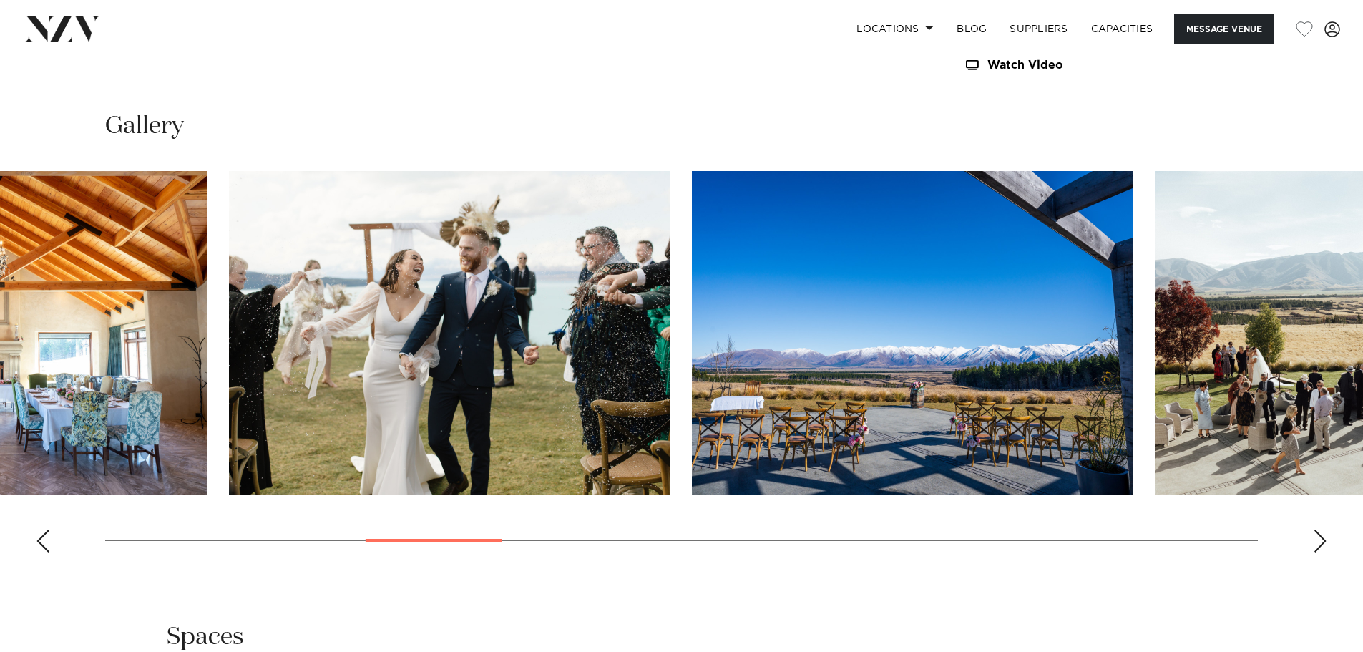
click at [488, 317] on img "6 / 21" at bounding box center [449, 333] width 441 height 324
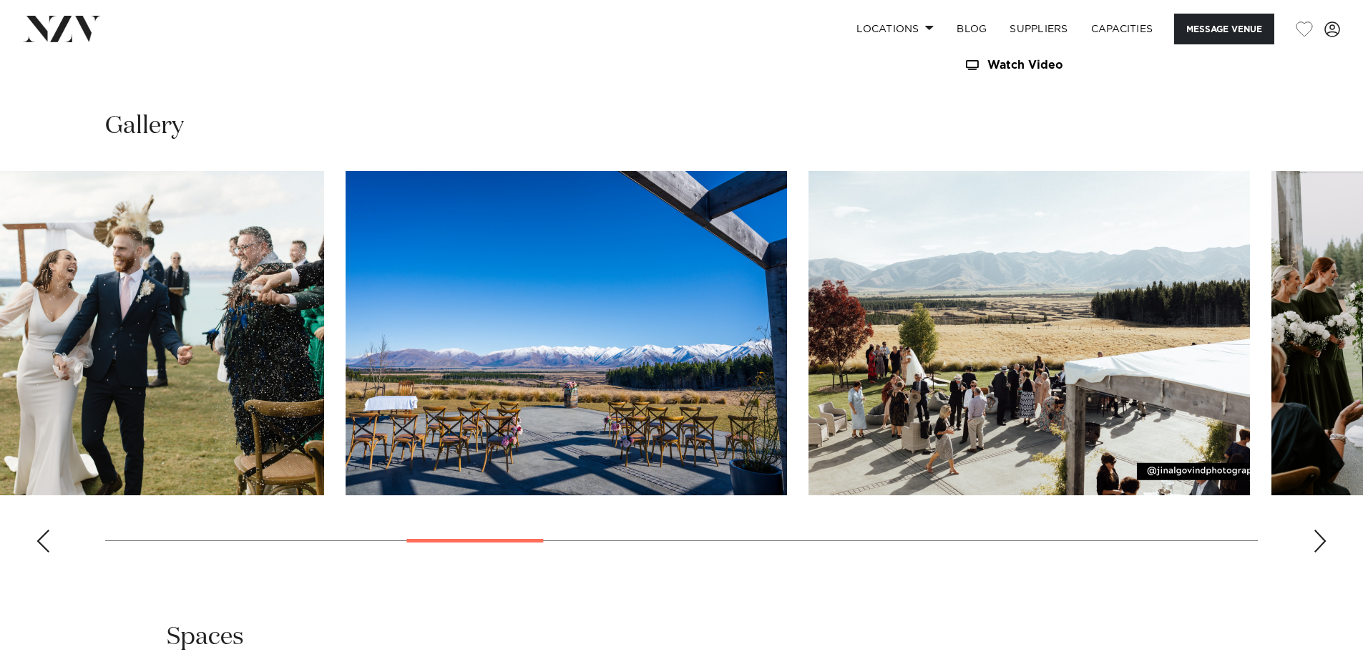
click at [575, 314] on img "7 / 21" at bounding box center [565, 333] width 441 height 324
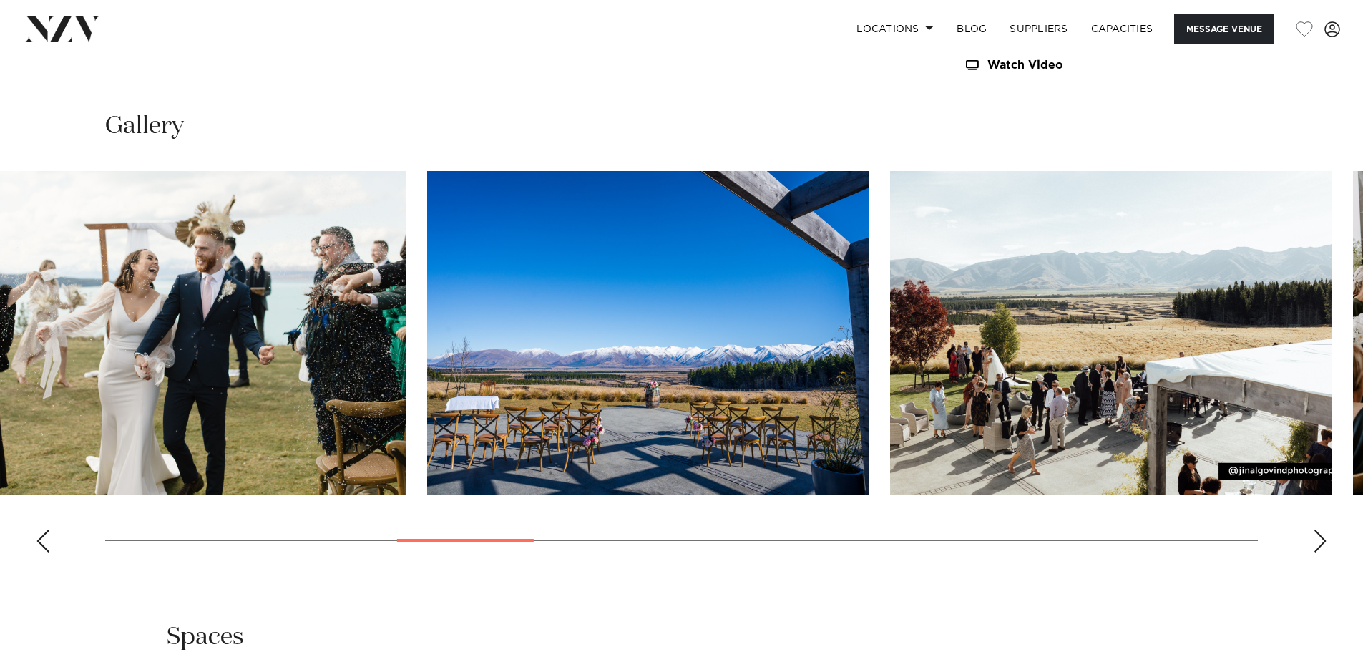
click at [890, 330] on img "8 / 21" at bounding box center [1110, 333] width 441 height 324
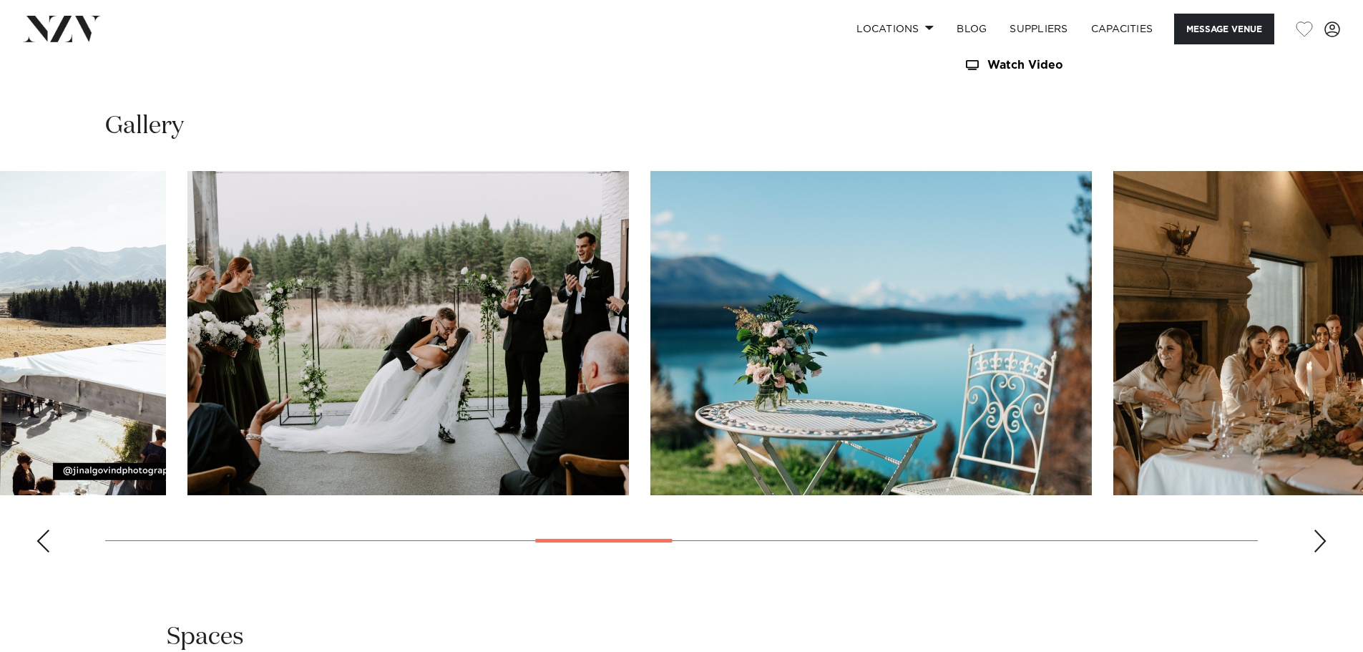
click at [250, 343] on img "9 / 21" at bounding box center [407, 333] width 441 height 324
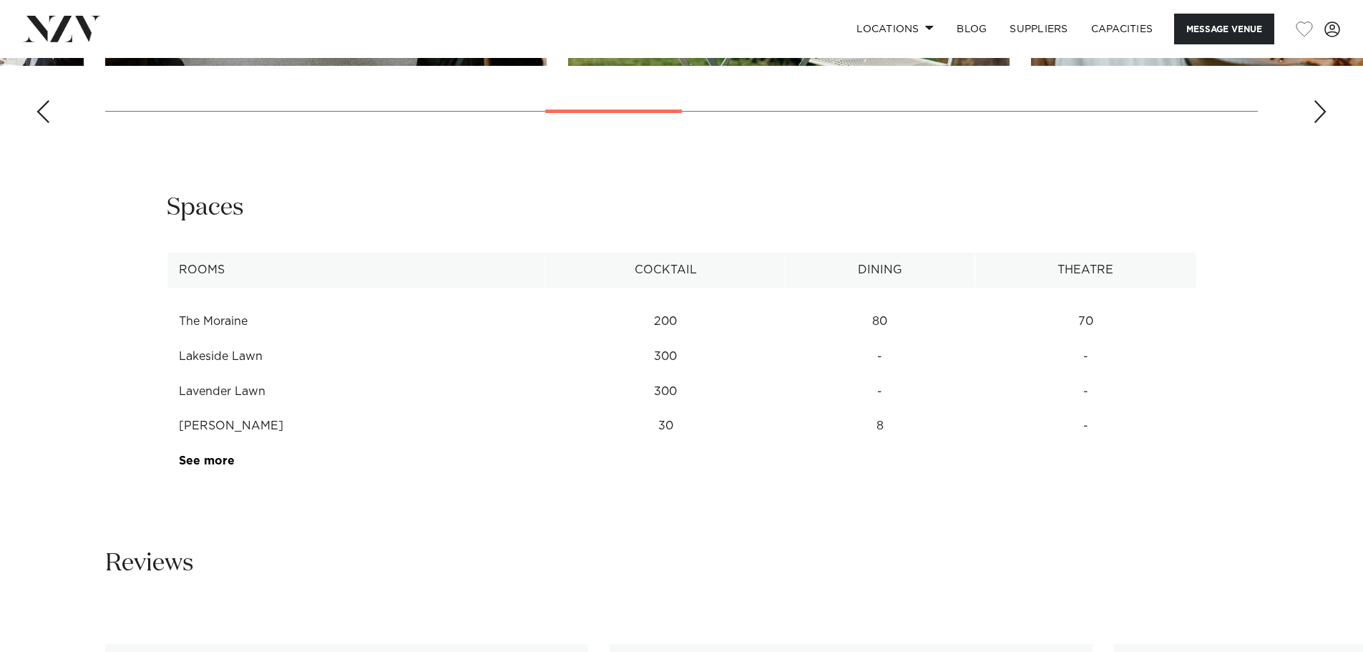
scroll to position [1931, 0]
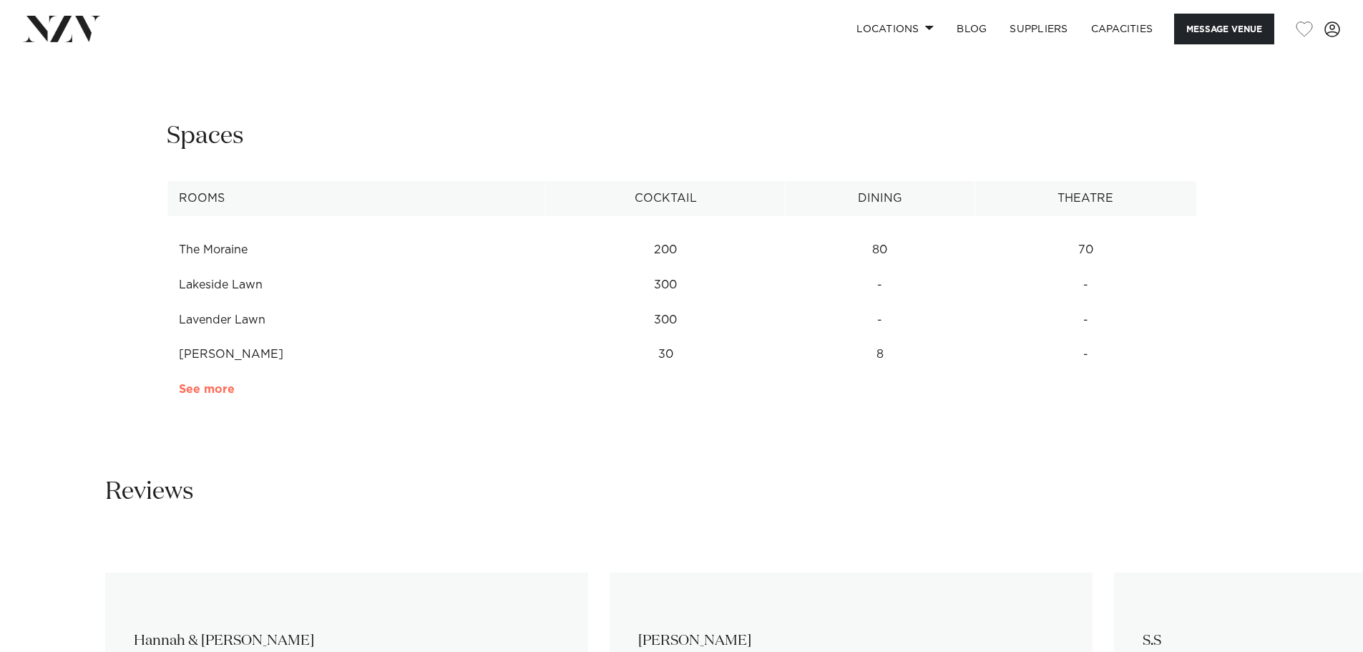
click at [217, 383] on link "See more" at bounding box center [235, 388] width 112 height 11
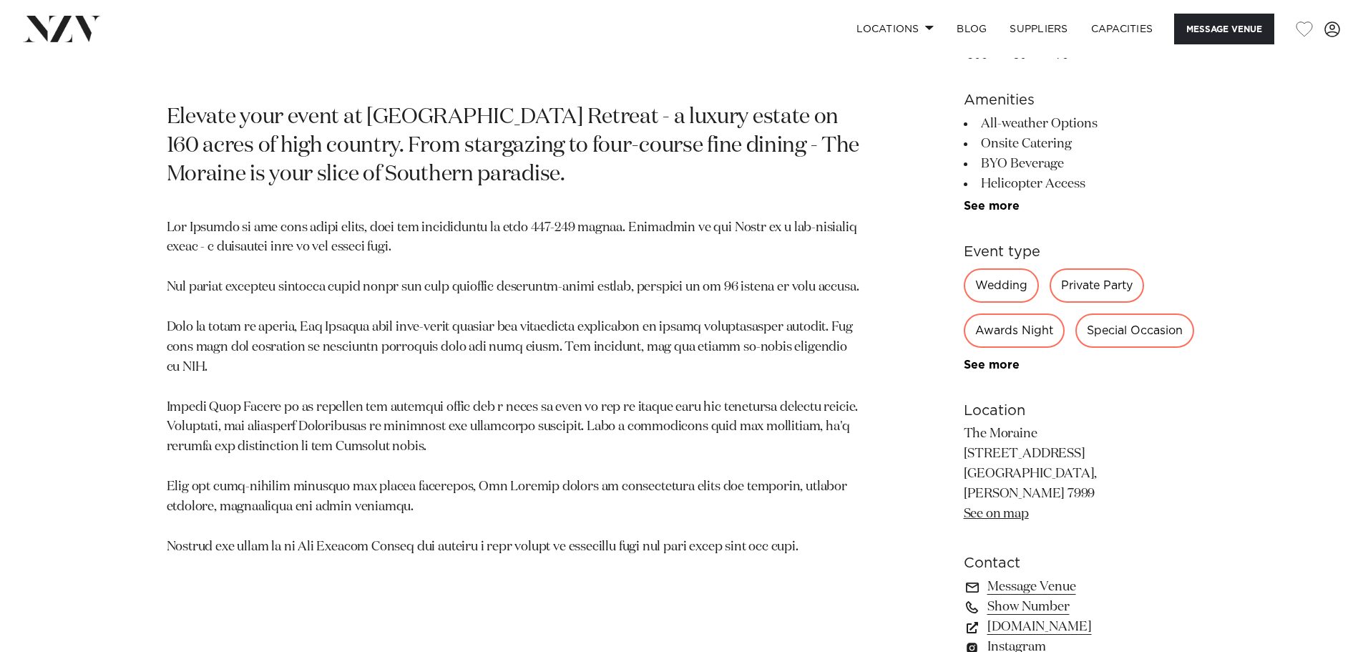
scroll to position [770, 0]
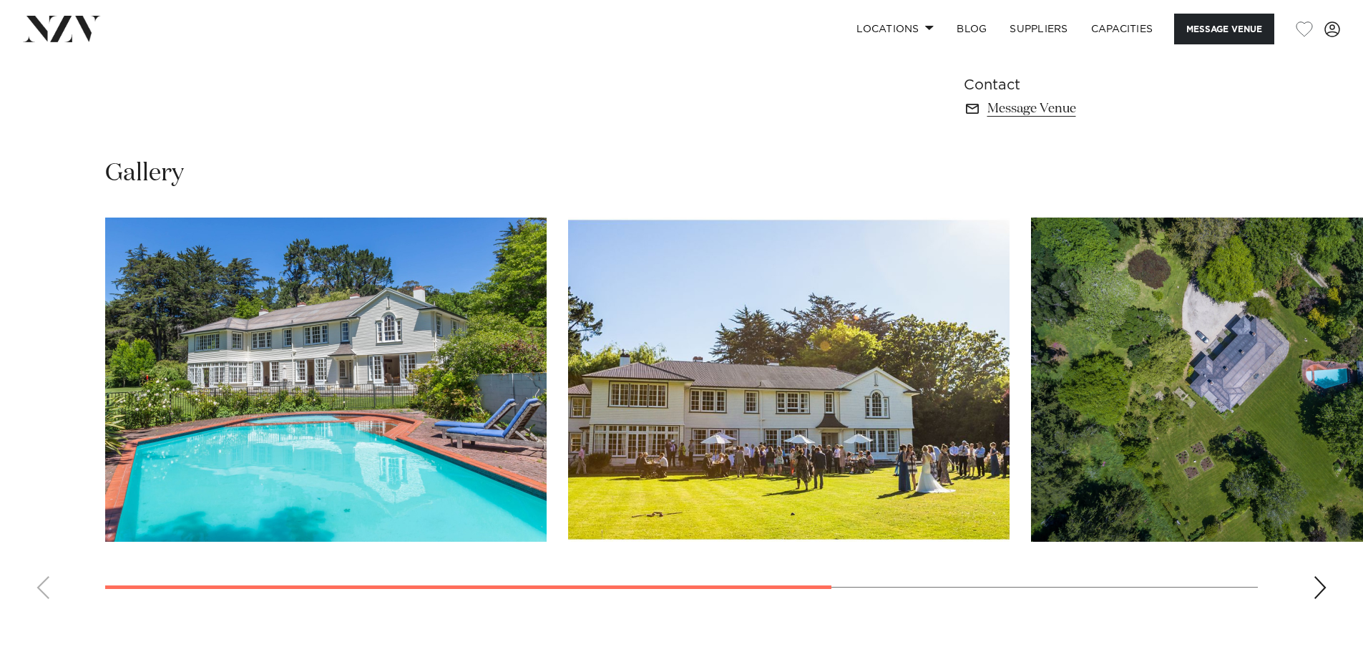
scroll to position [1073, 0]
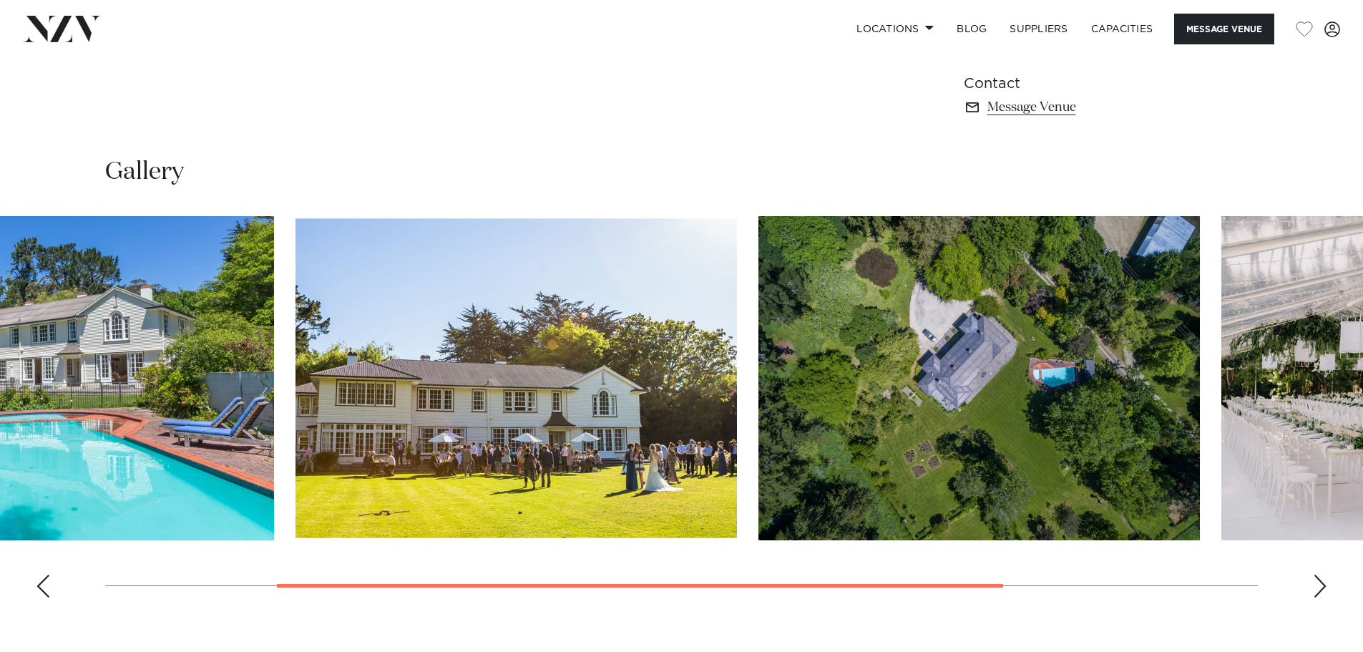
click at [758, 460] on img "3 / 4" at bounding box center [978, 378] width 441 height 324
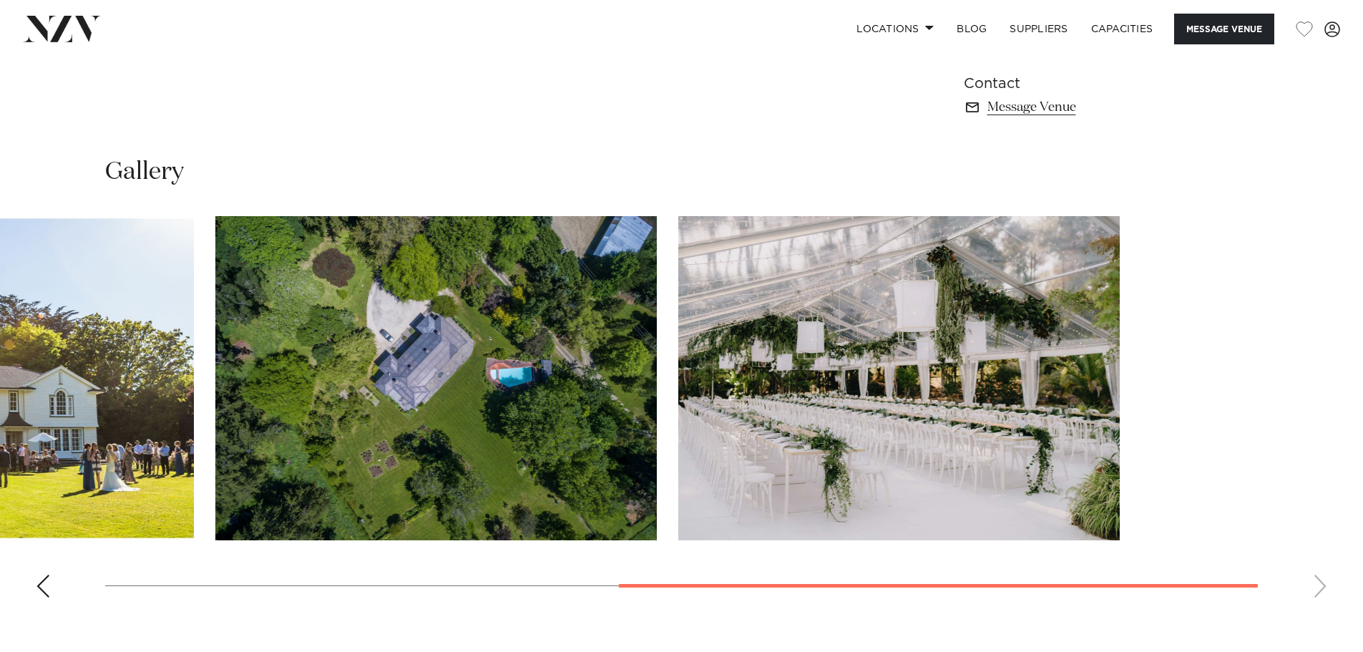
click at [0, 0] on slot at bounding box center [0, 0] width 0 height 0
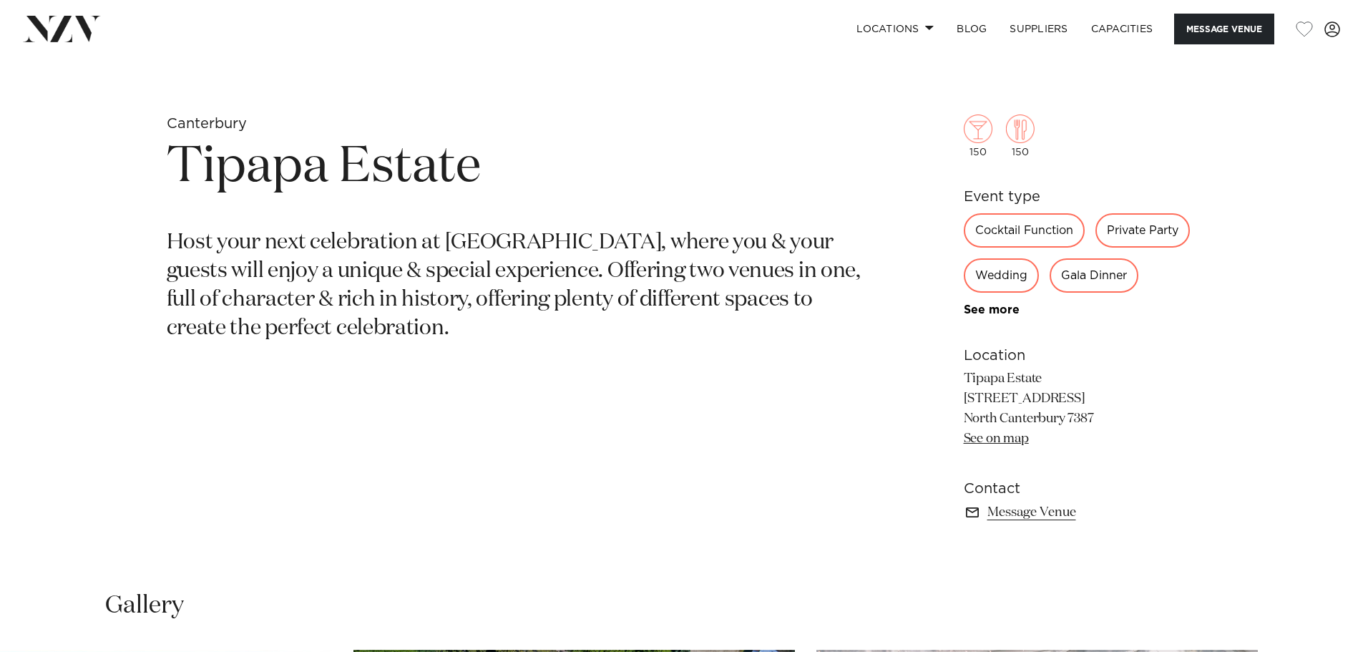
scroll to position [358, 0]
